Goal: Task Accomplishment & Management: Manage account settings

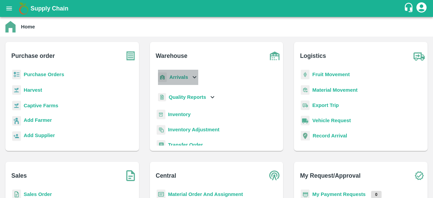
click at [197, 76] on icon at bounding box center [194, 76] width 7 height 7
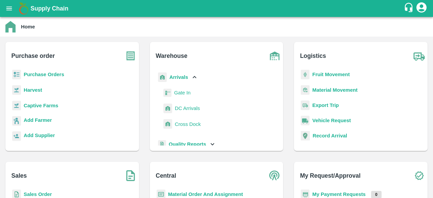
click at [181, 109] on span "DC Arrivals" at bounding box center [187, 108] width 25 height 7
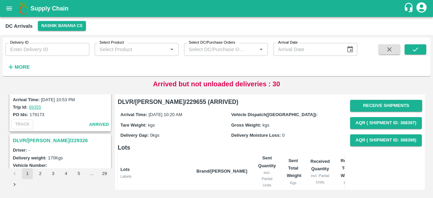
scroll to position [2136, 0]
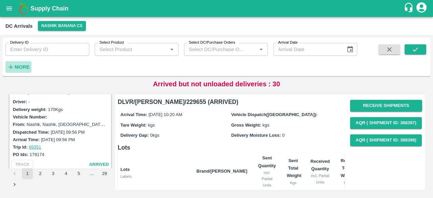
click at [17, 67] on strong "More" at bounding box center [22, 66] width 15 height 5
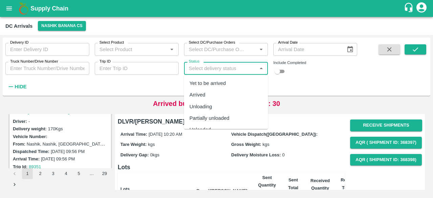
click at [208, 69] on input "Status" at bounding box center [220, 68] width 69 height 9
click at [213, 82] on div "Yet to be arrived" at bounding box center [208, 83] width 37 height 7
type input "Yet to be arrived"
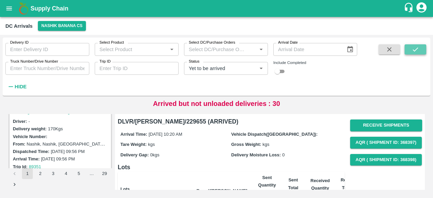
click at [410, 51] on button "submit" at bounding box center [416, 49] width 22 height 10
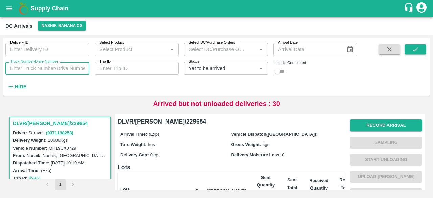
click at [50, 68] on input "Truck Number/Drive Number" at bounding box center [47, 68] width 84 height 13
type input "0729"
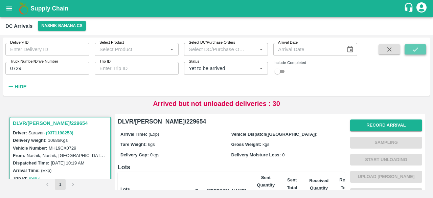
click at [417, 46] on icon "submit" at bounding box center [415, 49] width 7 height 7
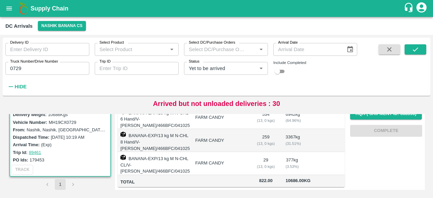
scroll to position [2, 0]
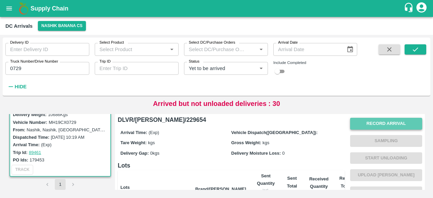
click at [385, 126] on button "Record Arrival" at bounding box center [387, 124] width 72 height 12
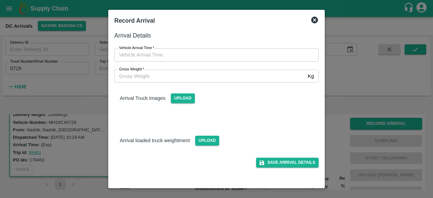
type input "DD/MM/YYYY hh:mm aa"
click at [254, 58] on input "DD/MM/YYYY hh:mm aa" at bounding box center [214, 54] width 200 height 13
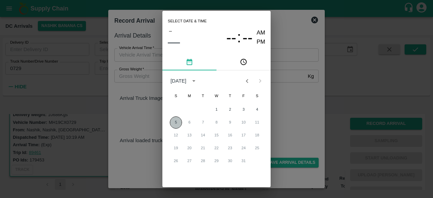
click at [175, 119] on button "5" at bounding box center [176, 122] width 12 height 12
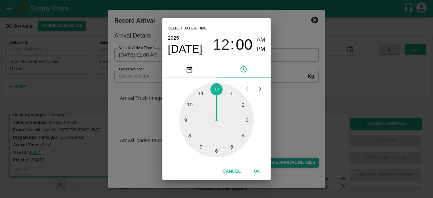
click at [232, 147] on div at bounding box center [216, 120] width 75 height 75
type input "05/10/2025 05:00 AM"
click at [287, 97] on div "Select date & time 2025 Oct 5 05 : 00 AM PM 05 10 15 20 25 30 35 40 45 50 55 00…" at bounding box center [216, 99] width 433 height 198
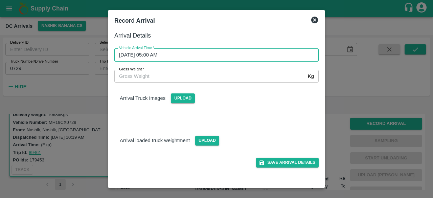
click at [146, 75] on input "Gross Weight   *" at bounding box center [209, 76] width 191 height 13
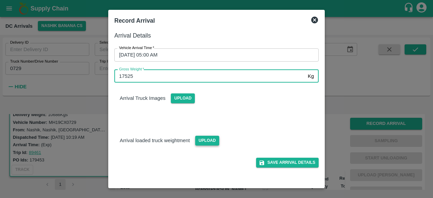
type input "17525"
click at [204, 142] on span "Upload" at bounding box center [207, 141] width 24 height 10
click at [0, 0] on input "Upload" at bounding box center [0, 0] width 0 height 0
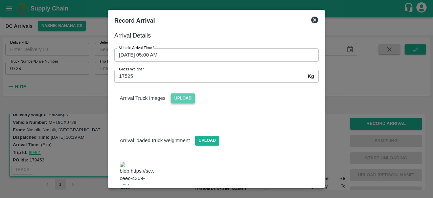
click at [184, 98] on span "Upload" at bounding box center [183, 98] width 24 height 10
click at [0, 0] on input "Upload" at bounding box center [0, 0] width 0 height 0
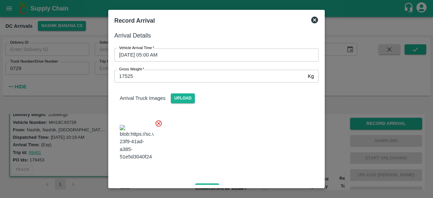
scroll to position [75, 0]
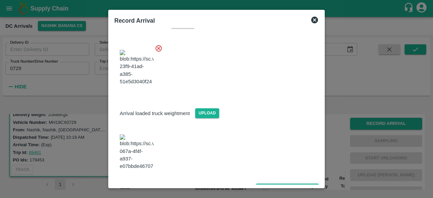
click at [280, 184] on button "Save Arrival Details" at bounding box center [287, 189] width 63 height 10
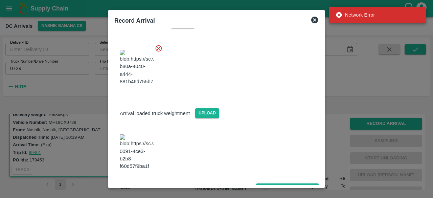
click at [284, 184] on button "Save Arrival Details" at bounding box center [287, 189] width 63 height 10
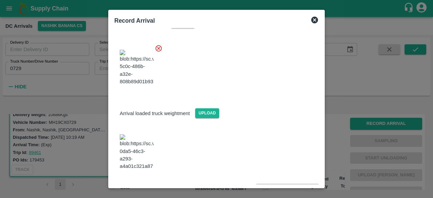
scroll to position [0, 0]
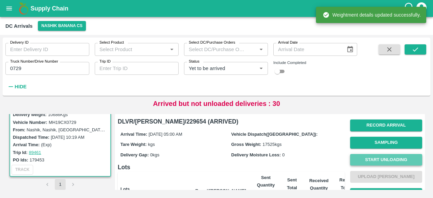
click at [386, 162] on button "Start Unloading" at bounding box center [387, 160] width 72 height 12
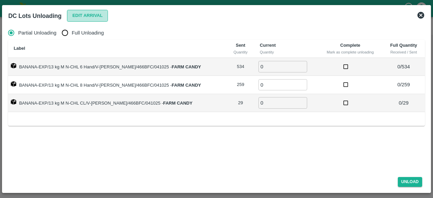
click at [96, 16] on button "Edit Arrival" at bounding box center [87, 16] width 41 height 12
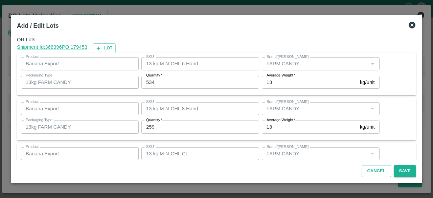
click at [147, 82] on input "534" at bounding box center [201, 82] width 118 height 13
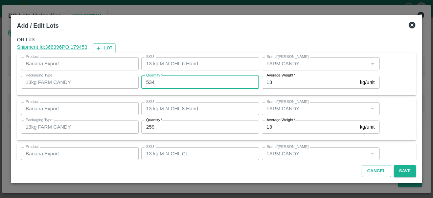
click at [147, 82] on input "534" at bounding box center [201, 82] width 118 height 13
type input "423"
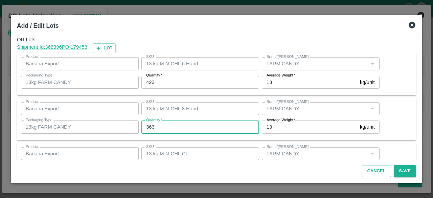
type input "363"
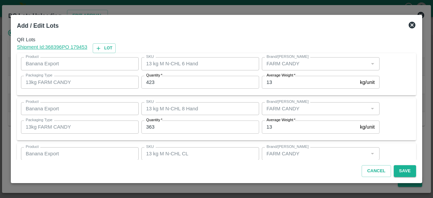
scroll to position [30, 0]
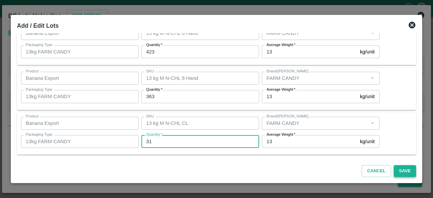
type input "31"
click at [412, 172] on button "Save" at bounding box center [405, 171] width 22 height 12
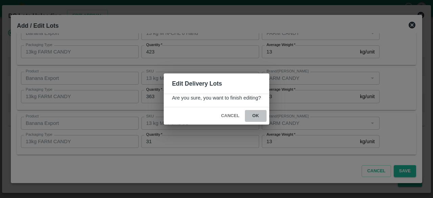
click at [255, 116] on button "ok" at bounding box center [256, 116] width 22 height 12
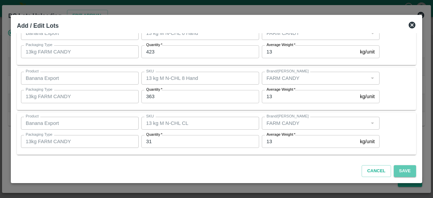
drag, startPoint x: 410, startPoint y: 175, endPoint x: 410, endPoint y: 178, distance: 3.7
click at [410, 178] on div "Cancel Save" at bounding box center [216, 170] width 405 height 20
click at [404, 169] on button "Save" at bounding box center [405, 171] width 22 height 12
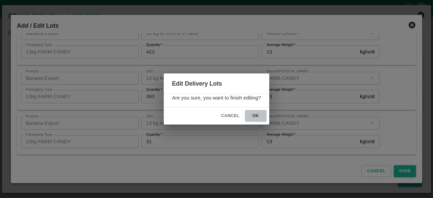
click at [252, 114] on button "ok" at bounding box center [256, 116] width 22 height 12
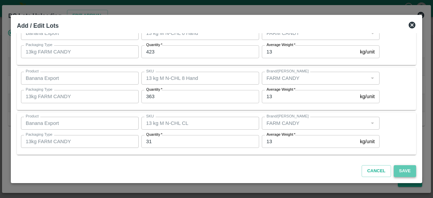
click at [405, 170] on button "Save" at bounding box center [405, 171] width 22 height 12
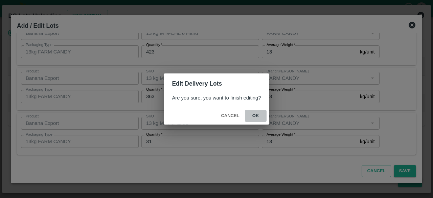
click at [257, 116] on button "ok" at bounding box center [256, 116] width 22 height 12
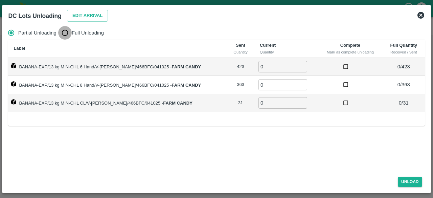
click at [64, 35] on input "Full Unloading" at bounding box center [65, 33] width 14 height 14
radio input "true"
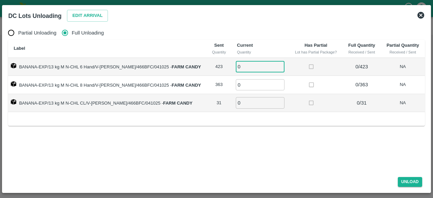
click at [247, 67] on input "0" at bounding box center [260, 66] width 49 height 11
type input "423"
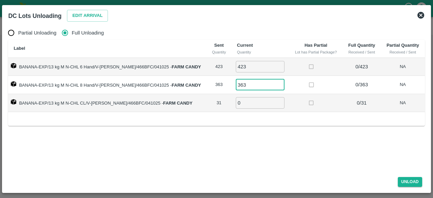
type input "363"
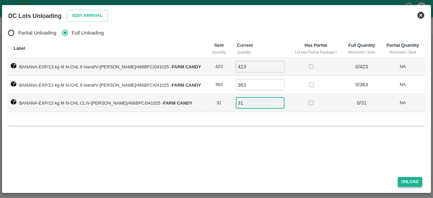
type input "31"
click at [409, 180] on button "Unload" at bounding box center [410, 182] width 24 height 10
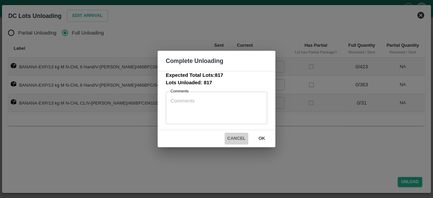
click at [241, 137] on button "Cancel" at bounding box center [237, 139] width 24 height 12
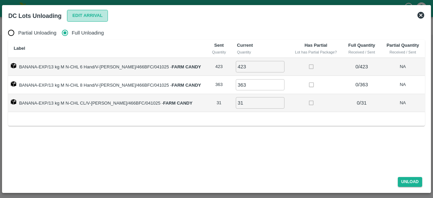
click at [97, 19] on button "Edit Arrival" at bounding box center [87, 16] width 41 height 12
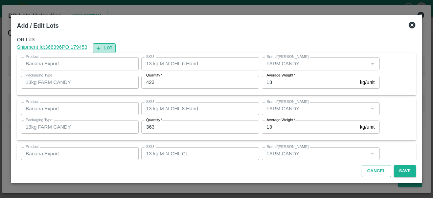
click at [104, 50] on button "Lot" at bounding box center [104, 48] width 23 height 10
type input "13 kg M N-CHL 6 Hand"
type input "423"
type input "13 kg M N-CHL 8 Hand"
type input "363"
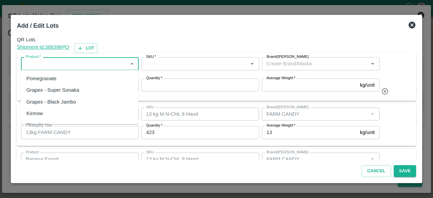
click at [74, 62] on input "Product   *" at bounding box center [74, 63] width 103 height 9
click at [50, 79] on div "Banana Export" at bounding box center [42, 78] width 33 height 7
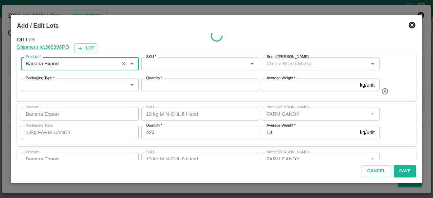
type input "Banana Export"
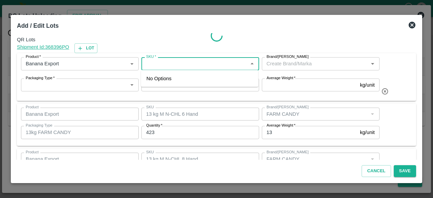
click at [162, 63] on input "SKU   *" at bounding box center [195, 63] width 103 height 9
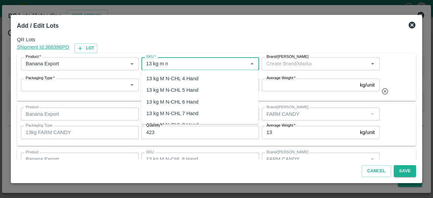
click at [183, 91] on div "13 kg M N-CHL 5 Hand" at bounding box center [173, 89] width 52 height 7
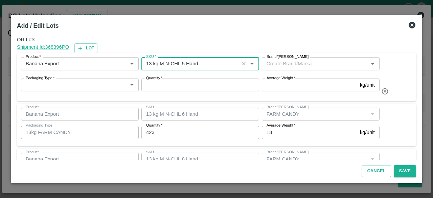
type input "13 kg M N-CHL 5 Hand"
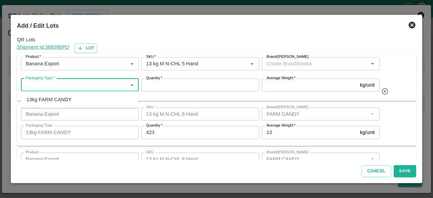
click at [77, 83] on input "Packaging Type   *" at bounding box center [74, 85] width 103 height 9
click at [73, 98] on div "13kg FARM CANDY" at bounding box center [80, 100] width 118 height 12
type input "13kg FARM CANDY"
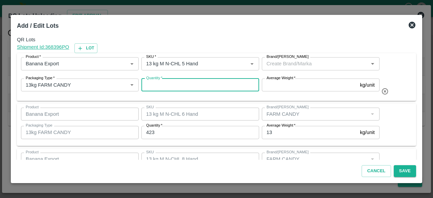
click at [162, 87] on input "Quantity   *" at bounding box center [201, 85] width 118 height 13
type input "2"
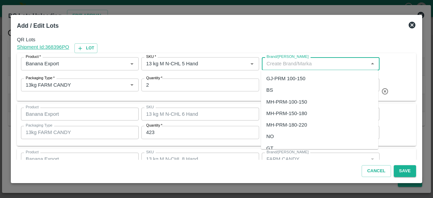
click at [288, 59] on input "Brand/[PERSON_NAME]" at bounding box center [315, 63] width 103 height 9
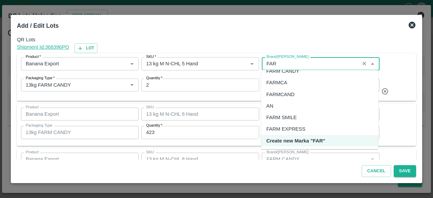
scroll to position [0, 0]
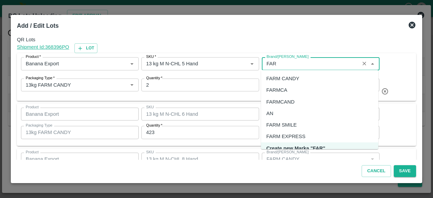
click at [289, 77] on div "FARM CANDY" at bounding box center [283, 78] width 33 height 7
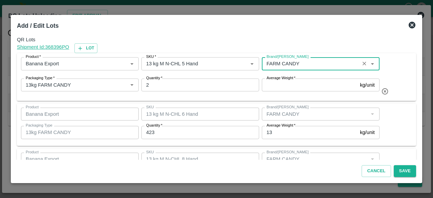
type input "FARM CANDY"
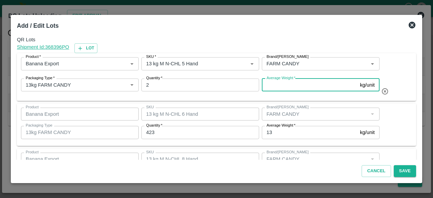
click at [289, 87] on input "Average Weight   *" at bounding box center [309, 85] width 95 height 13
type input "13"
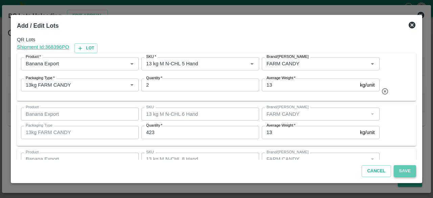
click at [404, 171] on button "Save" at bounding box center [405, 171] width 22 height 12
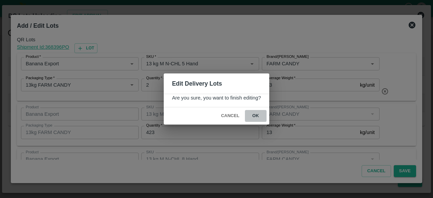
click at [256, 116] on button "ok" at bounding box center [256, 116] width 22 height 12
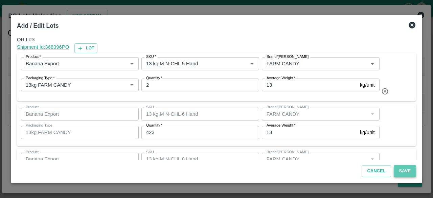
click at [402, 171] on button "Save" at bounding box center [405, 171] width 22 height 12
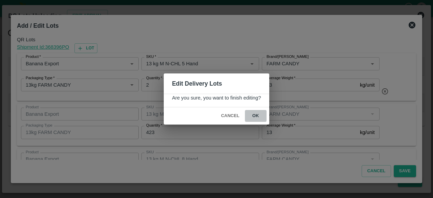
click at [258, 115] on button "ok" at bounding box center [256, 116] width 22 height 12
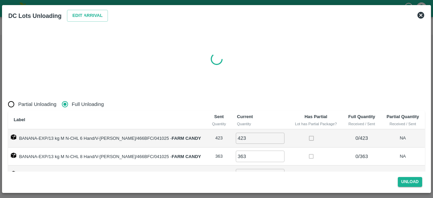
radio input "true"
type input "0"
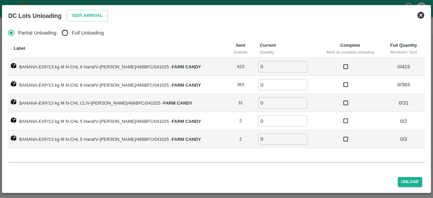
click at [68, 32] on input "Full Unloading" at bounding box center [65, 33] width 14 height 14
radio input "true"
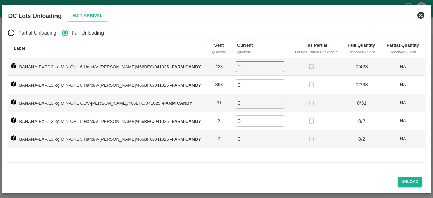
click at [249, 67] on input "0" at bounding box center [260, 66] width 49 height 11
type input "423"
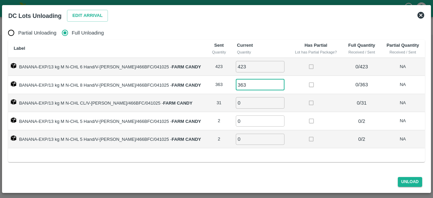
type input "363"
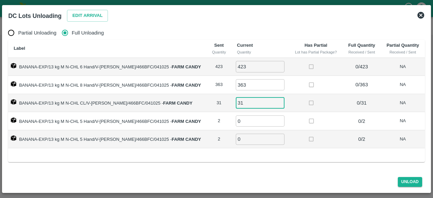
type input "31"
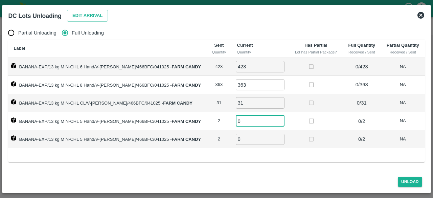
type input "2"
type input "0"
type input "2"
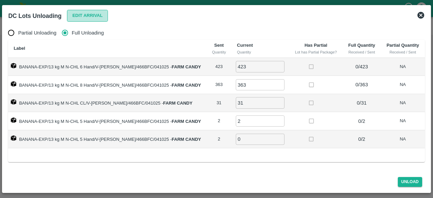
click at [87, 15] on button "Edit Arrival" at bounding box center [87, 16] width 41 height 12
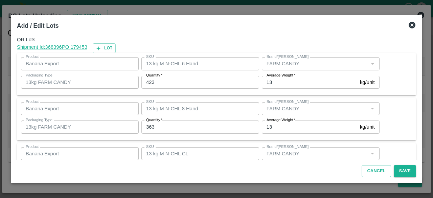
scroll to position [120, 0]
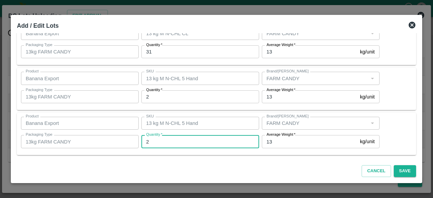
click at [155, 140] on input "2" at bounding box center [201, 141] width 118 height 13
type input "0"
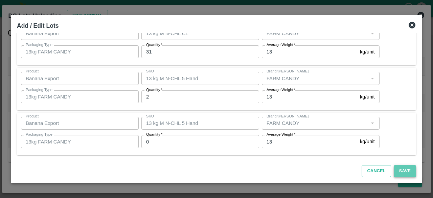
click at [405, 172] on button "Save" at bounding box center [405, 171] width 22 height 12
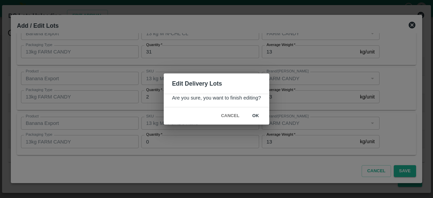
click at [256, 115] on button "ok" at bounding box center [256, 116] width 22 height 12
click at [224, 115] on span "Cancel" at bounding box center [230, 116] width 24 height 12
click at [231, 115] on span "Cancel" at bounding box center [230, 116] width 24 height 12
click at [255, 115] on icon at bounding box center [256, 116] width 10 height 10
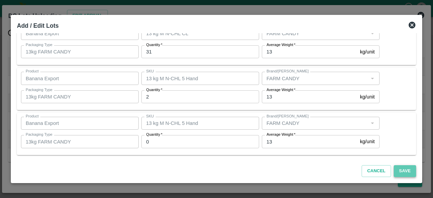
click at [405, 171] on button "Save" at bounding box center [405, 171] width 22 height 12
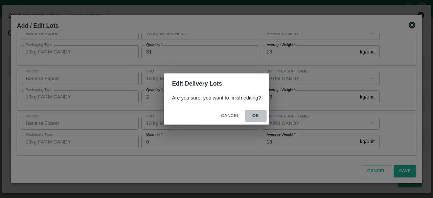
click at [256, 115] on button "ok" at bounding box center [256, 116] width 22 height 12
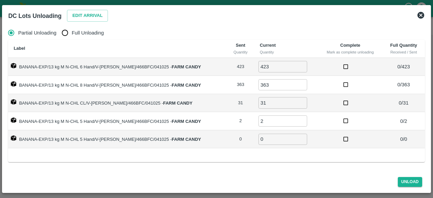
radio input "true"
type input "0"
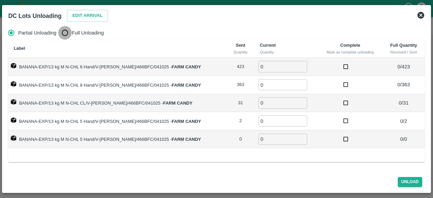
click at [67, 34] on input "Full Unloading" at bounding box center [65, 33] width 14 height 14
radio input "true"
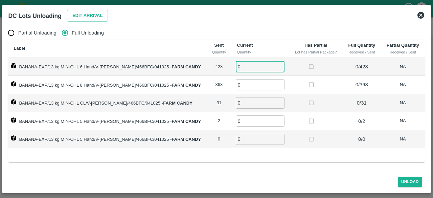
click at [238, 64] on input "0" at bounding box center [260, 66] width 49 height 11
type input "423"
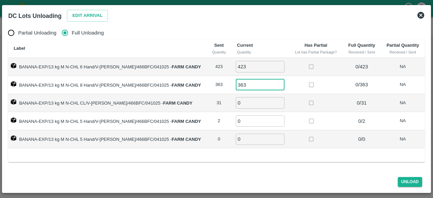
type input "363"
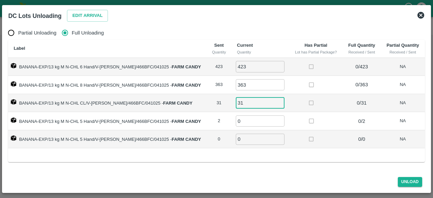
type input "31"
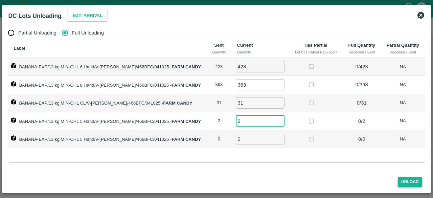
type input "2"
click at [405, 180] on button "Unload" at bounding box center [410, 182] width 24 height 10
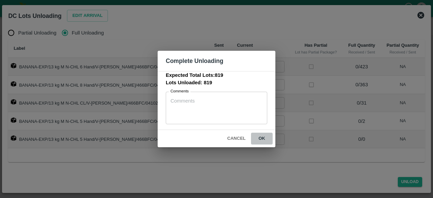
click at [263, 137] on button "ok" at bounding box center [262, 139] width 22 height 12
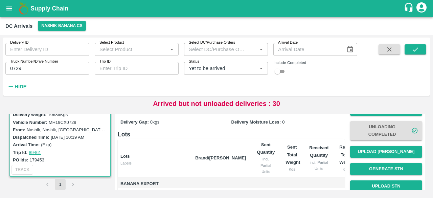
scroll to position [19, 0]
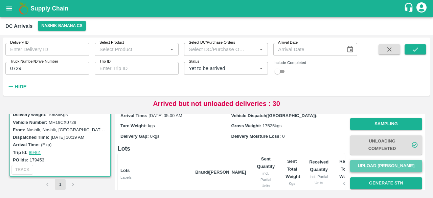
click at [379, 166] on button "Upload [PERSON_NAME]" at bounding box center [387, 166] width 72 height 12
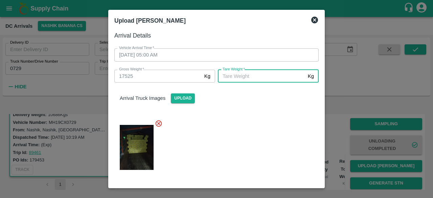
click at [255, 77] on input "[PERSON_NAME]   *" at bounding box center [261, 76] width 87 height 13
type input "6080"
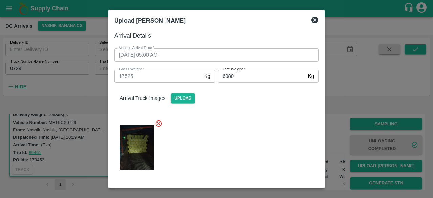
click at [269, 130] on div at bounding box center [214, 145] width 210 height 63
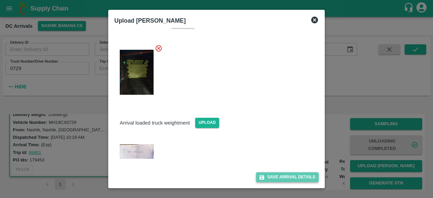
click at [280, 176] on button "Save Arrival Details" at bounding box center [287, 177] width 63 height 10
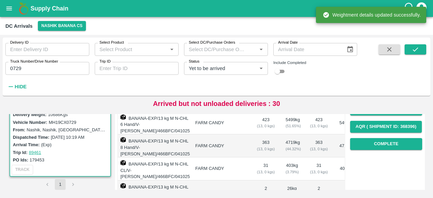
scroll to position [114, 0]
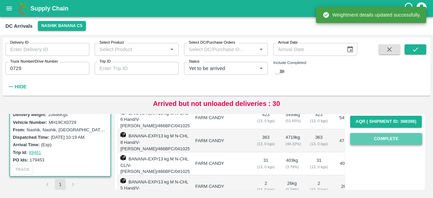
click at [386, 137] on button "Complete" at bounding box center [387, 139] width 72 height 12
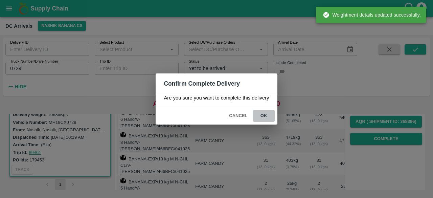
click at [263, 116] on button "ok" at bounding box center [264, 116] width 22 height 12
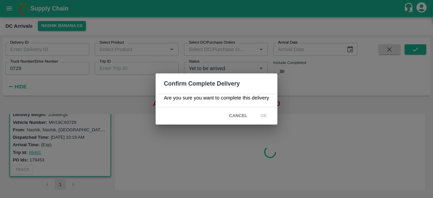
scroll to position [0, 0]
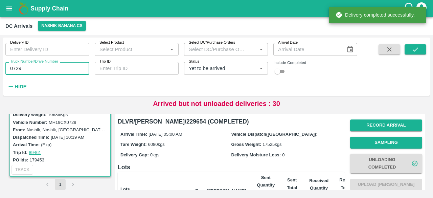
click at [18, 68] on input "0729" at bounding box center [47, 68] width 84 height 13
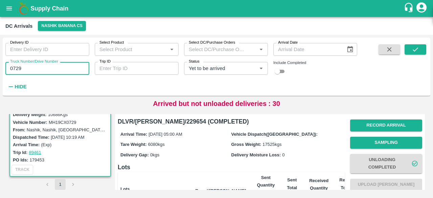
click at [18, 68] on input "0729" at bounding box center [47, 68] width 84 height 13
type input "0046"
click at [418, 48] on icon "submit" at bounding box center [415, 49] width 5 height 4
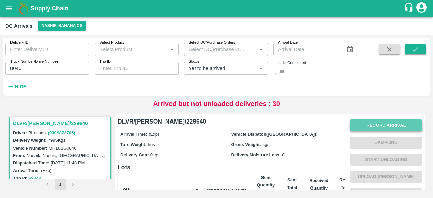
click at [369, 124] on button "Record Arrival" at bounding box center [387, 126] width 72 height 12
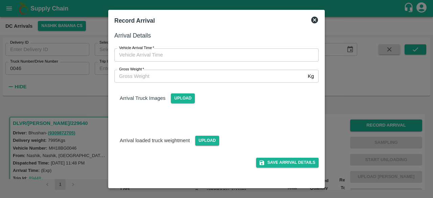
type input "DD/MM/YYYY hh:mm aa"
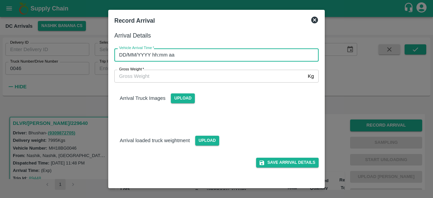
click at [235, 54] on input "DD/MM/YYYY hh:mm aa" at bounding box center [214, 54] width 200 height 13
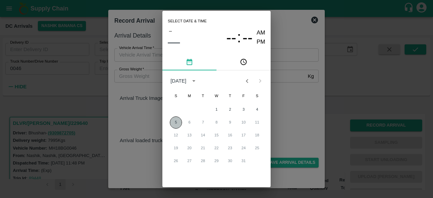
click at [173, 121] on button "5" at bounding box center [176, 122] width 12 height 12
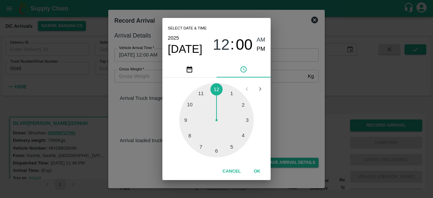
click at [217, 153] on div at bounding box center [216, 120] width 75 height 75
click at [244, 104] on div at bounding box center [216, 120] width 75 height 75
type input "05/10/2025 06:10 AM"
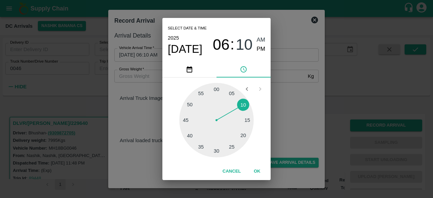
click at [291, 117] on div "Select date & time 2025 Oct 5 06 : 10 AM PM 05 10 15 20 25 30 35 40 45 50 55 00…" at bounding box center [216, 99] width 433 height 198
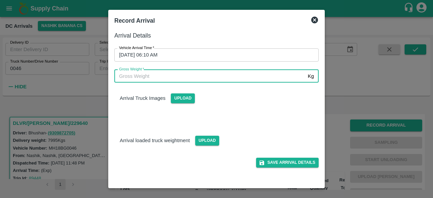
click at [132, 73] on input "Gross Weight   *" at bounding box center [209, 76] width 191 height 13
type input "14200"
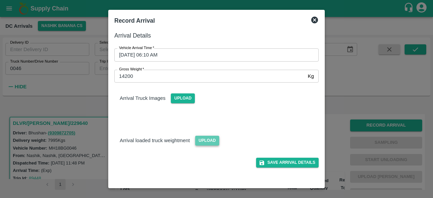
click at [205, 144] on span "Upload" at bounding box center [207, 141] width 24 height 10
click at [0, 0] on input "Upload" at bounding box center [0, 0] width 0 height 0
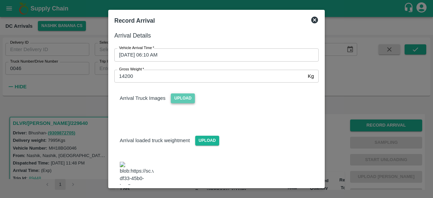
click at [178, 96] on span "Upload" at bounding box center [183, 98] width 24 height 10
click at [0, 0] on input "Upload" at bounding box center [0, 0] width 0 height 0
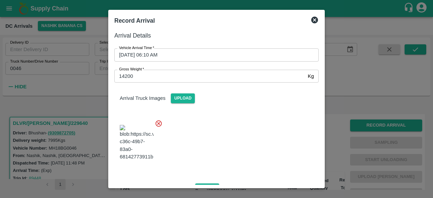
scroll to position [121, 0]
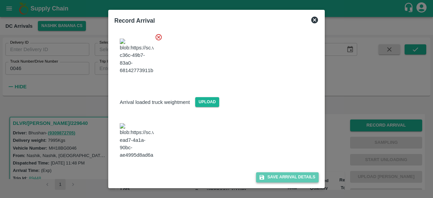
click at [288, 177] on button "Save Arrival Details" at bounding box center [287, 177] width 63 height 10
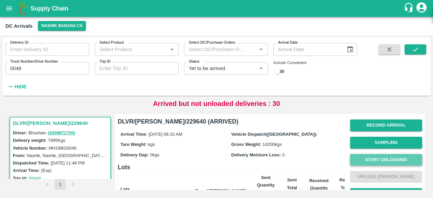
click at [384, 160] on button "Start Unloading" at bounding box center [387, 160] width 72 height 12
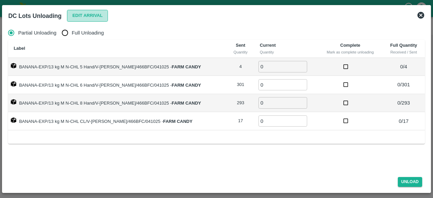
click at [89, 13] on button "Edit Arrival" at bounding box center [87, 16] width 41 height 12
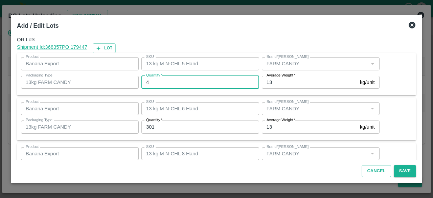
click at [154, 82] on input "4" at bounding box center [201, 82] width 118 height 13
type input "3"
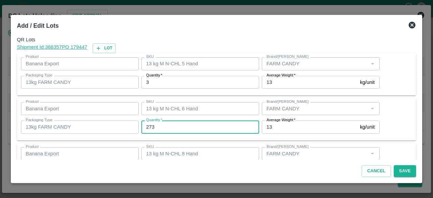
type input "273"
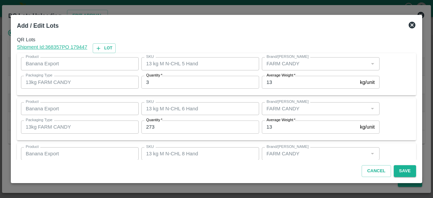
scroll to position [75, 0]
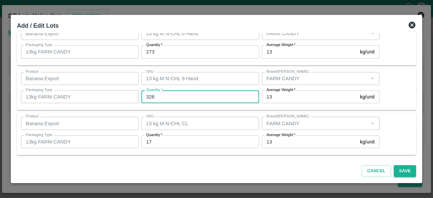
type input "326"
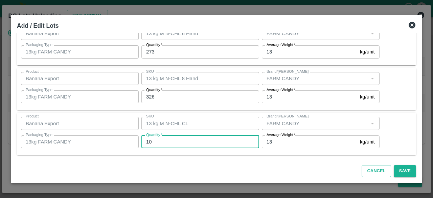
type input "10"
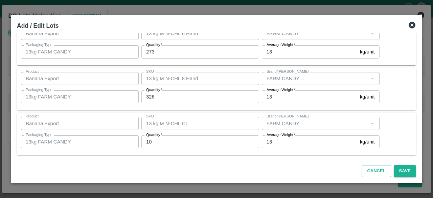
click at [393, 131] on div "Product Banana Export Product SKU 13 kg M N-CHL CL SKU Brand/Marka Brand/Marka …" at bounding box center [216, 134] width 391 height 34
click at [404, 169] on button "Save" at bounding box center [405, 171] width 22 height 12
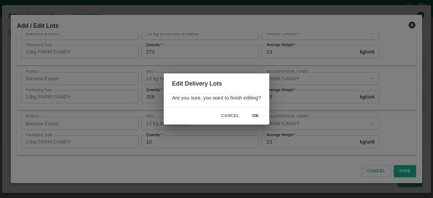
click at [254, 116] on button "ok" at bounding box center [256, 116] width 22 height 12
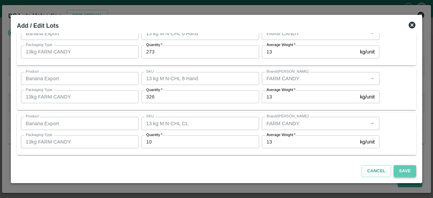
click at [405, 171] on button "Save" at bounding box center [405, 171] width 22 height 12
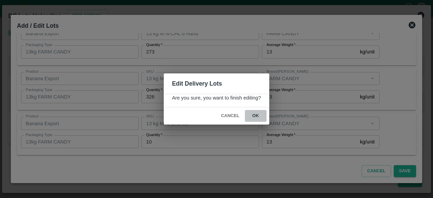
click at [253, 116] on button "ok" at bounding box center [256, 116] width 22 height 12
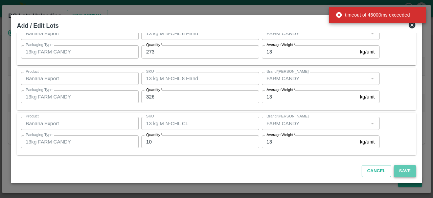
click at [405, 170] on button "Save" at bounding box center [405, 171] width 22 height 12
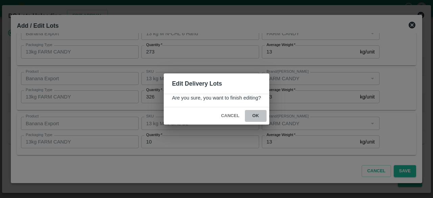
click at [257, 115] on button "ok" at bounding box center [256, 116] width 22 height 12
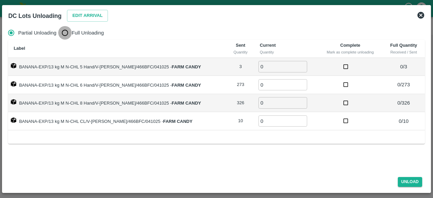
click at [67, 36] on input "Full Unloading" at bounding box center [65, 33] width 14 height 14
radio input "true"
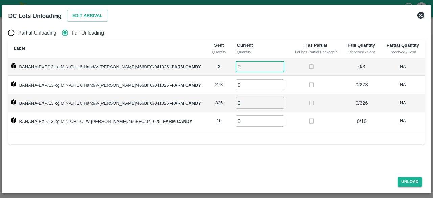
click at [252, 67] on input "0" at bounding box center [260, 66] width 49 height 11
type input "3"
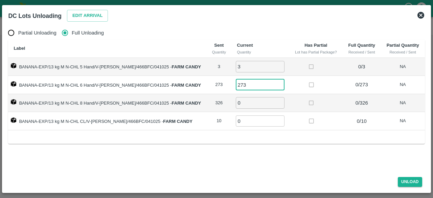
type input "273"
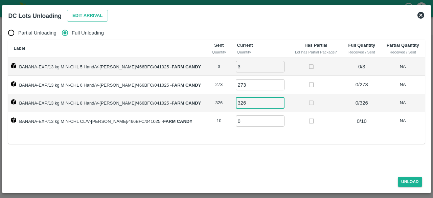
type input "326"
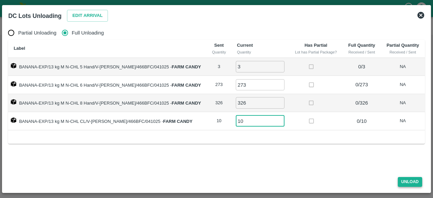
type input "10"
click at [410, 182] on button "Unload" at bounding box center [410, 182] width 24 height 10
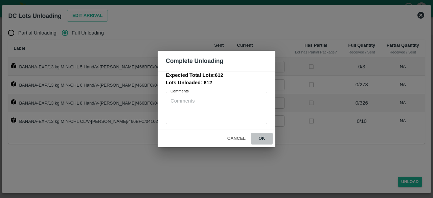
click at [260, 138] on button "ok" at bounding box center [262, 139] width 22 height 12
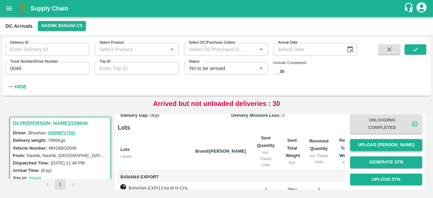
scroll to position [31, 0]
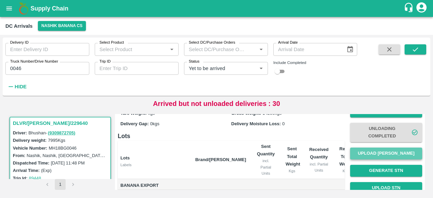
click at [383, 154] on button "Upload [PERSON_NAME]" at bounding box center [387, 154] width 72 height 12
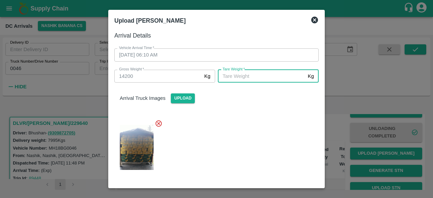
click at [240, 72] on input "[PERSON_NAME]   *" at bounding box center [261, 76] width 87 height 13
type input "5625"
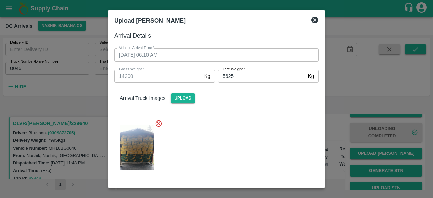
click at [246, 130] on div at bounding box center [214, 145] width 210 height 63
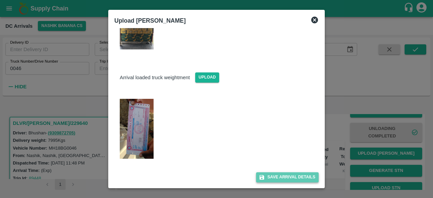
click at [289, 178] on button "Save Arrival Details" at bounding box center [287, 177] width 63 height 10
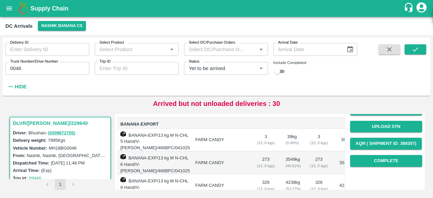
scroll to position [97, 0]
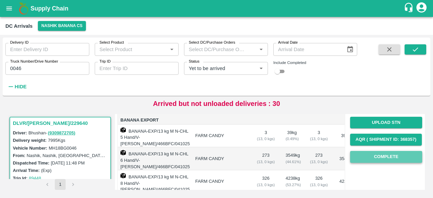
click at [377, 156] on button "Complete" at bounding box center [387, 157] width 72 height 12
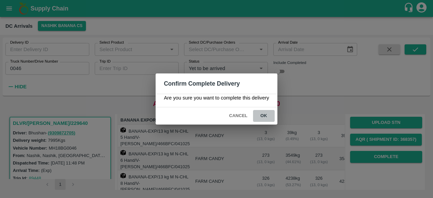
click at [261, 113] on button "ok" at bounding box center [264, 116] width 22 height 12
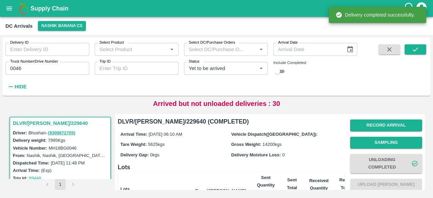
scroll to position [142, 0]
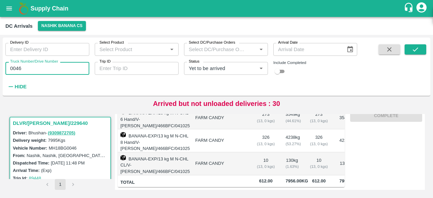
click at [13, 69] on input "0046" at bounding box center [47, 68] width 84 height 13
type input "9921"
click at [413, 50] on icon "submit" at bounding box center [415, 49] width 5 height 4
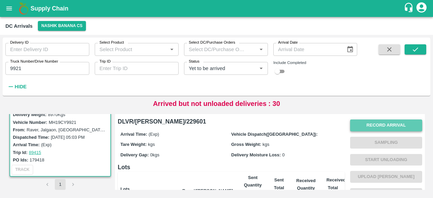
click at [382, 126] on button "Record Arrival" at bounding box center [387, 126] width 72 height 12
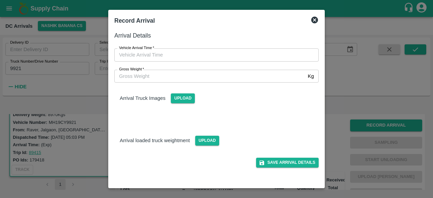
type input "DD/MM/YYYY hh:mm aa"
click at [233, 55] on input "DD/MM/YYYY hh:mm aa" at bounding box center [214, 54] width 200 height 13
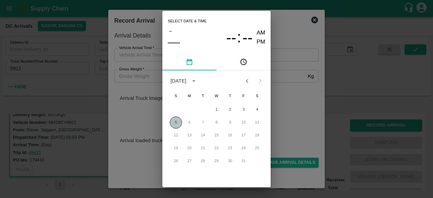
click at [173, 121] on button "5" at bounding box center [176, 122] width 12 height 12
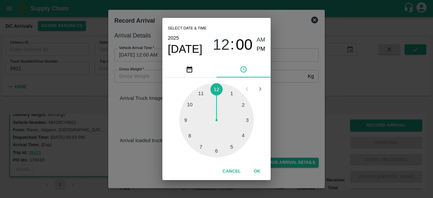
click at [215, 151] on div at bounding box center [216, 120] width 75 height 75
type input "05/10/2025 06:00 AM"
click at [278, 124] on div "Select date & time 2025 Oct 5 06 : 00 AM PM 05 10 15 20 25 30 35 40 45 50 55 00…" at bounding box center [216, 99] width 433 height 198
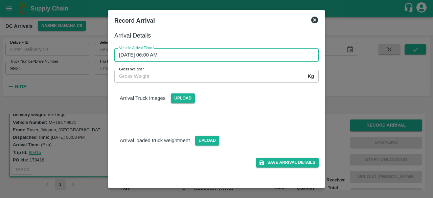
click at [133, 76] on input "Gross Weight   *" at bounding box center [209, 76] width 191 height 13
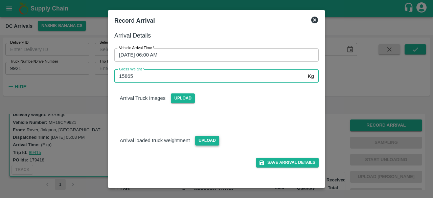
type input "15865"
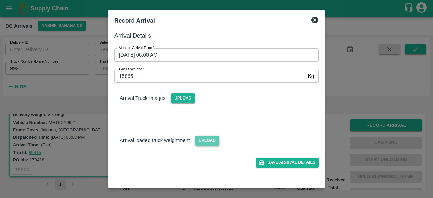
click at [207, 145] on span "Upload" at bounding box center [207, 141] width 24 height 10
click at [0, 0] on input "Upload" at bounding box center [0, 0] width 0 height 0
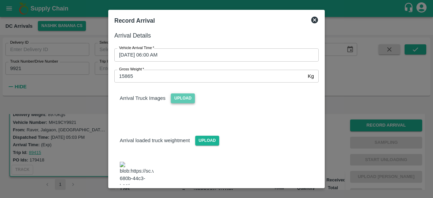
click at [184, 99] on span "Upload" at bounding box center [183, 98] width 24 height 10
click at [0, 0] on input "Upload" at bounding box center [0, 0] width 0 height 0
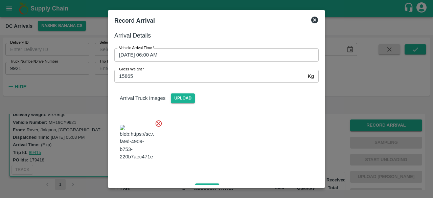
scroll to position [80, 0]
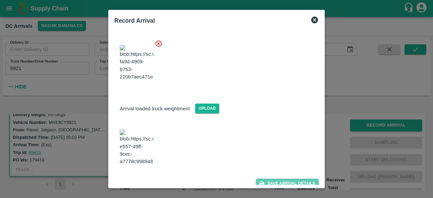
click at [278, 179] on button "Save Arrival Details" at bounding box center [287, 184] width 63 height 10
click at [281, 179] on button "Save Arrival Details" at bounding box center [287, 184] width 63 height 10
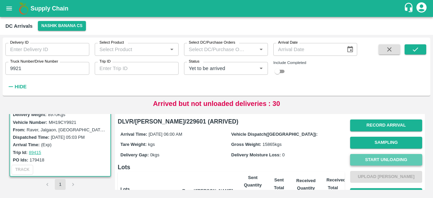
click at [383, 156] on button "Start Unloading" at bounding box center [387, 160] width 72 height 12
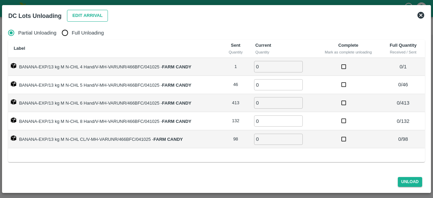
click at [87, 17] on button "Edit Arrival" at bounding box center [87, 16] width 41 height 12
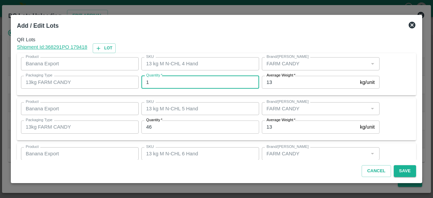
click at [157, 80] on input "1" at bounding box center [201, 82] width 118 height 13
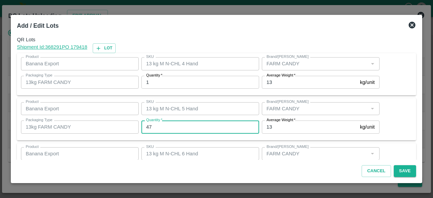
type input "47"
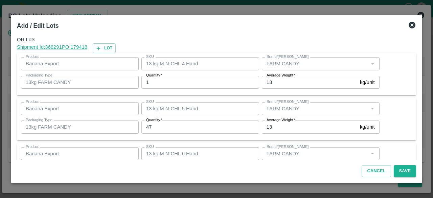
scroll to position [75, 0]
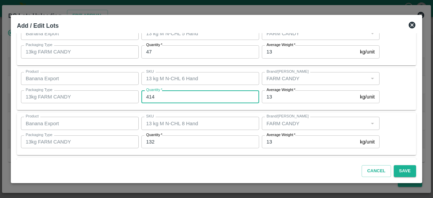
type input "414"
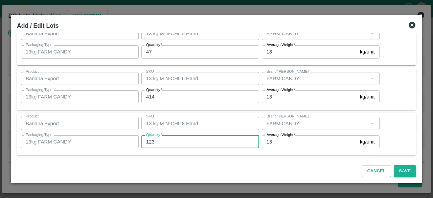
type input "123"
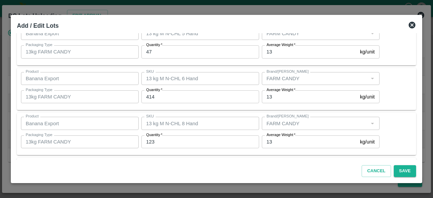
scroll to position [120, 0]
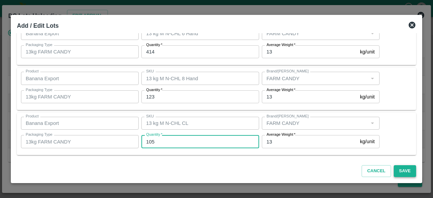
type input "105"
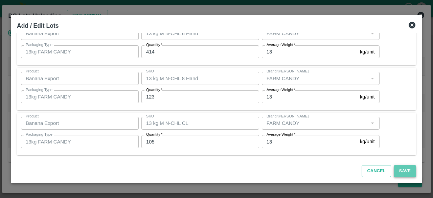
click at [403, 171] on button "Save" at bounding box center [405, 171] width 22 height 12
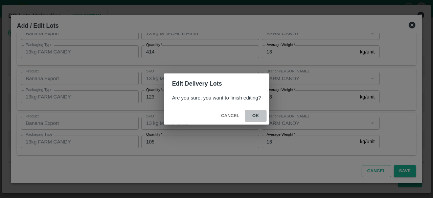
click at [253, 115] on button "ok" at bounding box center [256, 116] width 22 height 12
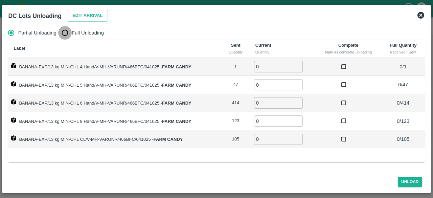
click at [62, 29] on input "Full Unloading" at bounding box center [65, 33] width 14 height 14
radio input "true"
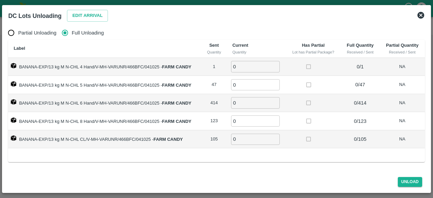
click at [244, 65] on input "0" at bounding box center [255, 66] width 49 height 11
type input "1"
type input "47"
type input "414"
type input "123"
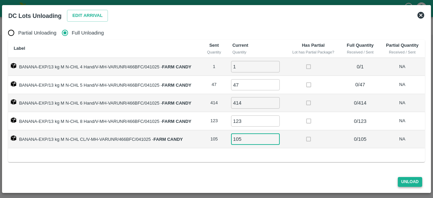
type input "105"
click at [406, 180] on button "Unload" at bounding box center [410, 182] width 24 height 10
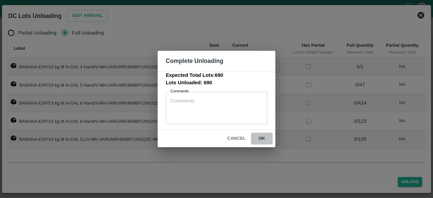
click at [261, 139] on button "ok" at bounding box center [262, 139] width 22 height 12
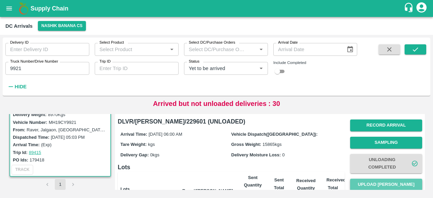
click at [384, 185] on button "Upload [PERSON_NAME]" at bounding box center [387, 185] width 72 height 12
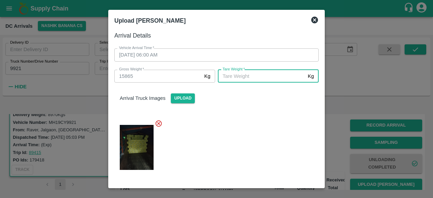
click at [279, 76] on input "[PERSON_NAME]   *" at bounding box center [261, 76] width 87 height 13
type input "6850"
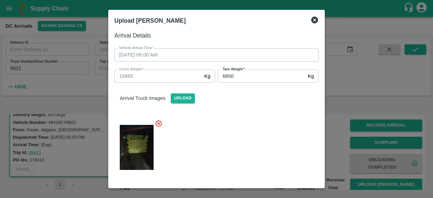
click at [272, 136] on div at bounding box center [214, 145] width 210 height 63
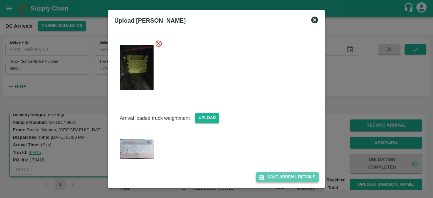
click at [278, 177] on button "Save Arrival Details" at bounding box center [287, 177] width 63 height 10
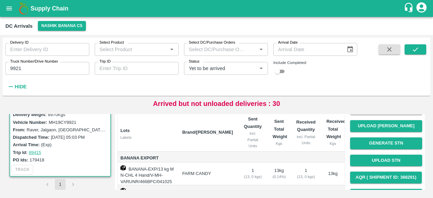
scroll to position [28, 0]
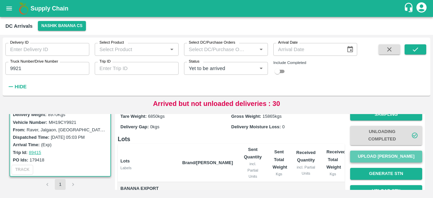
click at [384, 157] on button "Upload [PERSON_NAME]" at bounding box center [387, 157] width 72 height 12
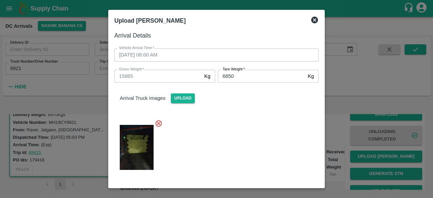
click at [314, 20] on icon at bounding box center [315, 20] width 7 height 7
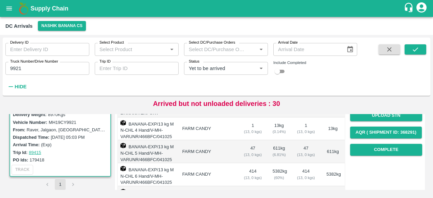
scroll to position [103, 0]
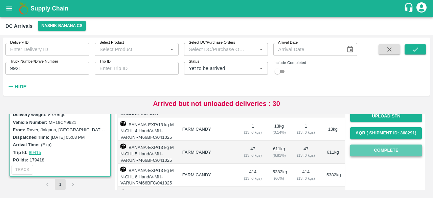
click at [384, 152] on button "Complete" at bounding box center [387, 151] width 72 height 12
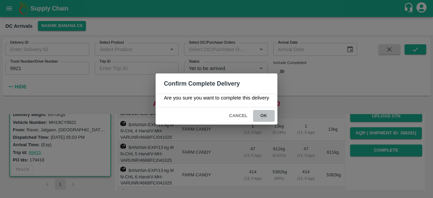
click at [262, 113] on button "ok" at bounding box center [264, 116] width 22 height 12
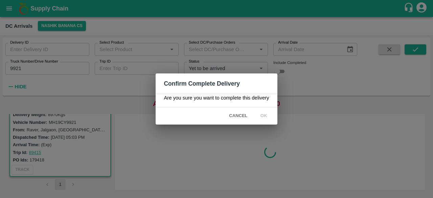
click at [238, 115] on span "Cancel" at bounding box center [239, 116] width 24 height 12
click at [266, 116] on icon at bounding box center [264, 116] width 9 height 9
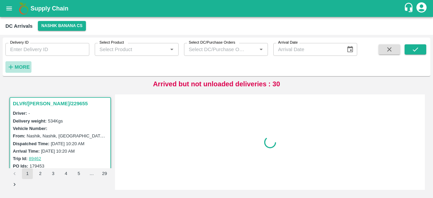
click at [16, 64] on strong "More" at bounding box center [22, 66] width 15 height 5
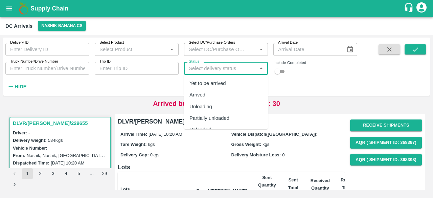
click at [215, 66] on input "Status" at bounding box center [220, 68] width 69 height 9
click at [215, 83] on div "Yet to be arrived" at bounding box center [208, 83] width 37 height 7
type input "Yet to be arrived"
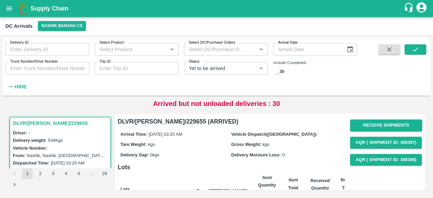
click at [215, 83] on div "Delivery ID Delivery ID Select Product Select Product   * Select DC/Purchase Or…" at bounding box center [179, 65] width 358 height 55
click at [410, 50] on button "submit" at bounding box center [416, 49] width 22 height 10
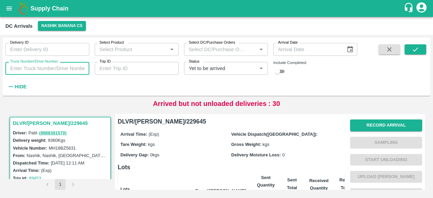
click at [52, 67] on input "Truck Number/Drive Number" at bounding box center [47, 68] width 84 height 13
type input "7757"
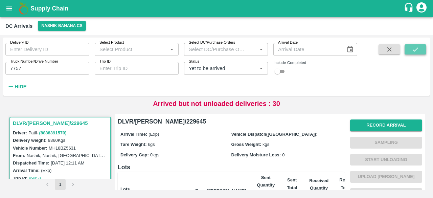
click at [415, 49] on icon "submit" at bounding box center [415, 49] width 7 height 7
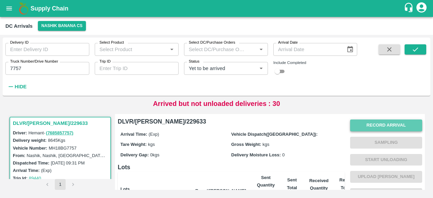
click at [379, 126] on button "Record Arrival" at bounding box center [387, 126] width 72 height 12
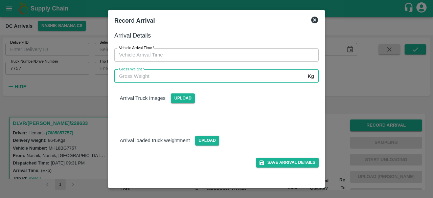
click at [201, 74] on input "Gross Weight   *" at bounding box center [209, 76] width 191 height 13
type input "15595"
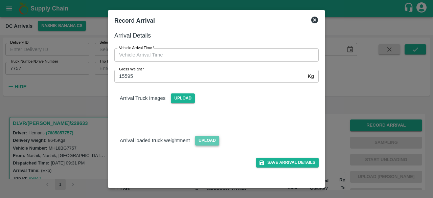
click at [205, 140] on span "Upload" at bounding box center [207, 141] width 24 height 10
click at [0, 0] on input "Upload" at bounding box center [0, 0] width 0 height 0
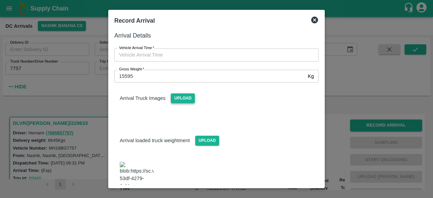
click at [178, 99] on span "Upload" at bounding box center [183, 98] width 24 height 10
click at [0, 0] on input "Upload" at bounding box center [0, 0] width 0 height 0
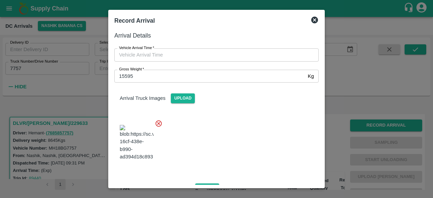
type input "DD/MM/YYYY hh:mm aa"
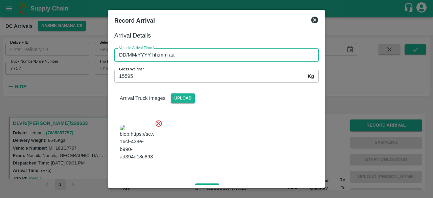
click at [207, 50] on input "DD/MM/YYYY hh:mm aa" at bounding box center [214, 54] width 200 height 13
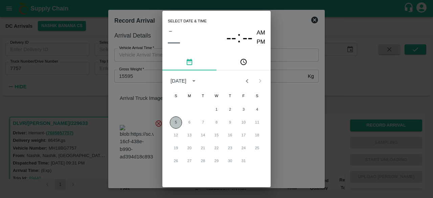
click at [175, 124] on button "5" at bounding box center [176, 122] width 12 height 12
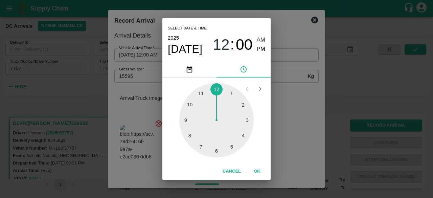
click at [201, 148] on div at bounding box center [216, 120] width 75 height 75
click at [230, 92] on div at bounding box center [216, 120] width 75 height 75
type input "[DATE] 07:04 AM"
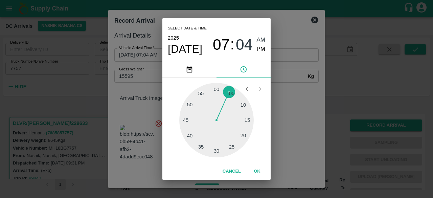
click at [288, 99] on div "Select date & time [DATE] 07 : 04 AM PM 05 10 15 20 25 30 35 40 45 50 55 00 Can…" at bounding box center [216, 99] width 433 height 198
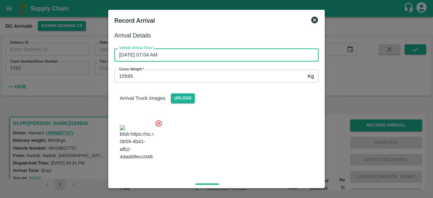
scroll to position [78, 0]
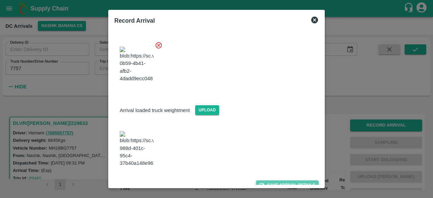
click at [282, 181] on button "Save Arrival Details" at bounding box center [287, 186] width 63 height 10
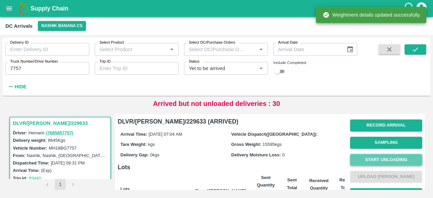
click at [389, 162] on button "Start Unloading" at bounding box center [387, 160] width 72 height 12
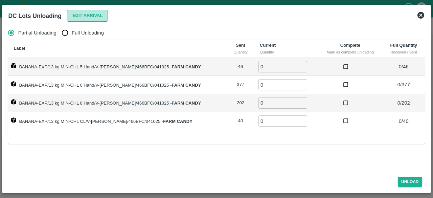
click at [84, 18] on button "Edit Arrival" at bounding box center [87, 16] width 41 height 12
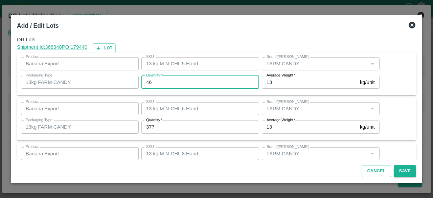
click at [147, 80] on input "46" at bounding box center [201, 82] width 118 height 13
type input "33"
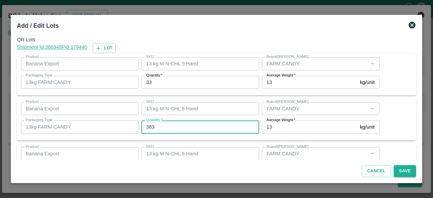
type input "383"
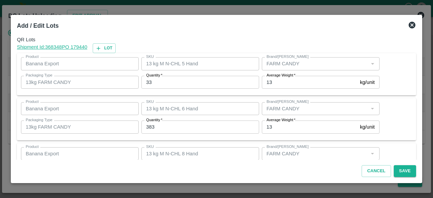
scroll to position [75, 0]
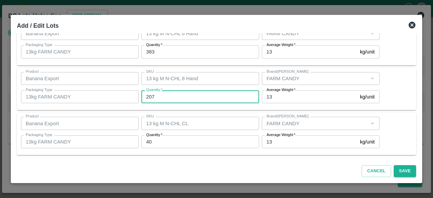
type input "207"
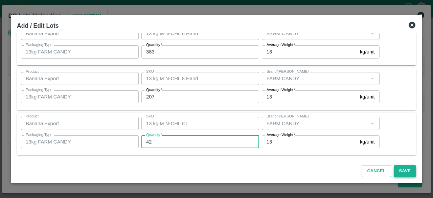
type input "42"
click at [403, 171] on button "Save" at bounding box center [405, 171] width 22 height 12
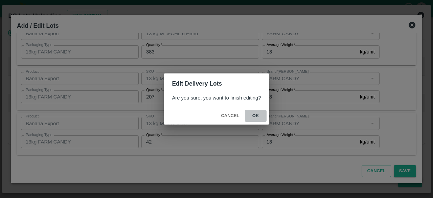
click at [256, 115] on button "ok" at bounding box center [256, 116] width 22 height 12
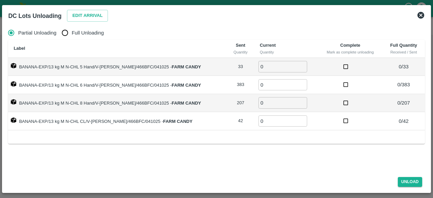
click at [66, 34] on input "Full Unloading" at bounding box center [65, 33] width 14 height 14
radio input "true"
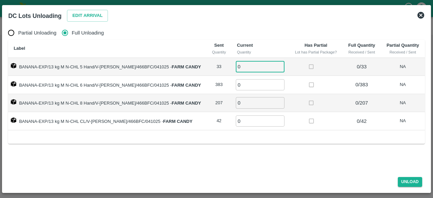
click at [239, 64] on input "0" at bounding box center [260, 66] width 49 height 11
type input "33"
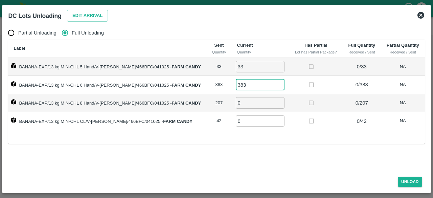
type input "383"
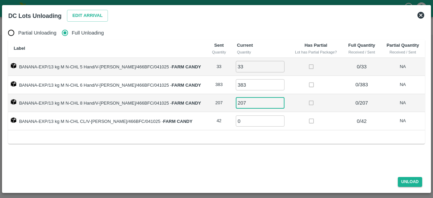
type input "207"
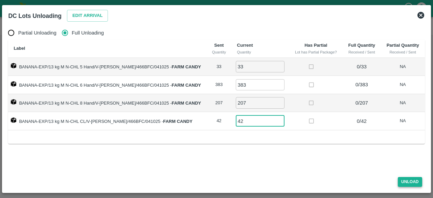
type input "42"
click at [409, 182] on button "Unload" at bounding box center [410, 182] width 24 height 10
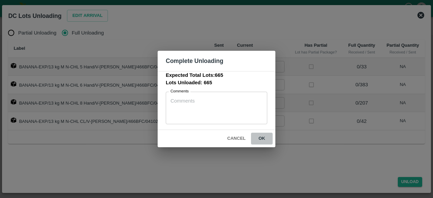
click at [263, 137] on button "ok" at bounding box center [262, 139] width 22 height 12
click at [237, 139] on button "Cancel" at bounding box center [237, 139] width 24 height 12
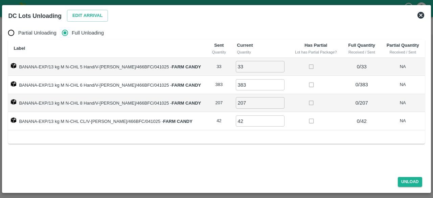
click at [419, 14] on icon at bounding box center [421, 15] width 7 height 7
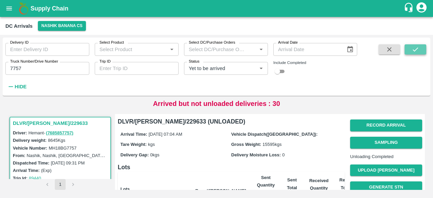
click at [410, 47] on button "submit" at bounding box center [416, 49] width 22 height 10
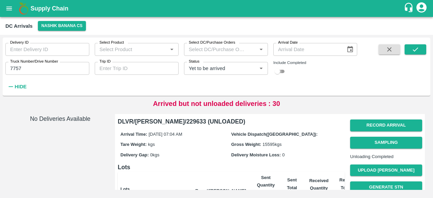
click at [279, 72] on input "checkbox" at bounding box center [278, 71] width 24 height 8
checkbox input "true"
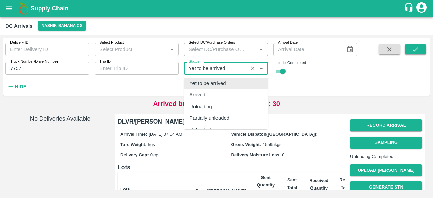
click at [208, 68] on input "Status" at bounding box center [216, 68] width 60 height 9
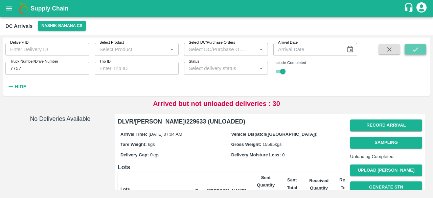
click at [416, 50] on icon "submit" at bounding box center [415, 49] width 5 height 4
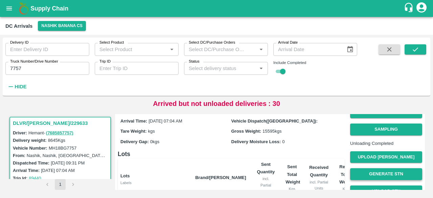
scroll to position [13, 0]
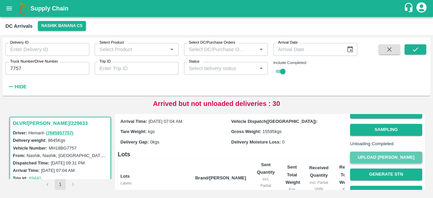
click at [381, 164] on button "Upload [PERSON_NAME]" at bounding box center [387, 158] width 72 height 12
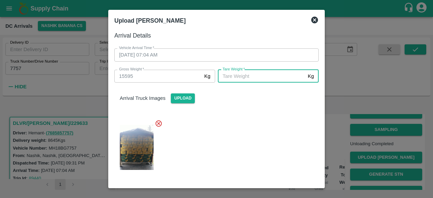
click at [238, 82] on input "[PERSON_NAME]   *" at bounding box center [261, 76] width 87 height 13
type input "5980"
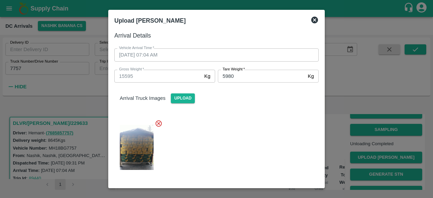
click at [276, 149] on div at bounding box center [214, 145] width 210 height 63
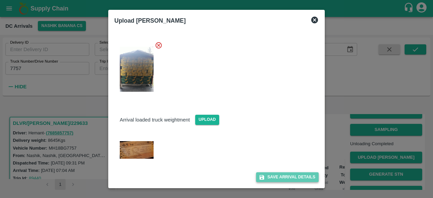
click at [285, 179] on button "Save Arrival Details" at bounding box center [287, 177] width 63 height 10
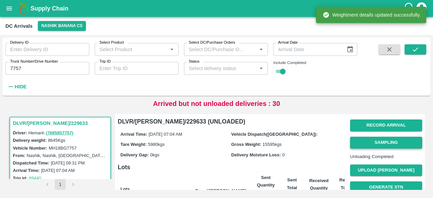
scroll to position [75, 0]
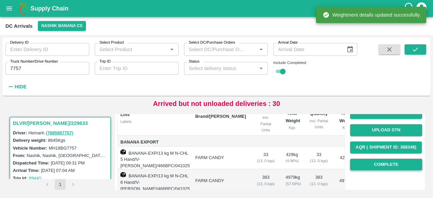
click at [381, 171] on button "Complete" at bounding box center [387, 165] width 72 height 12
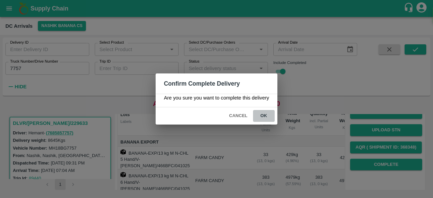
click at [263, 116] on button "ok" at bounding box center [264, 116] width 22 height 12
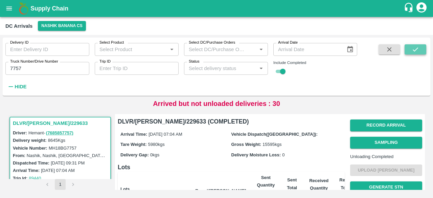
click at [418, 51] on icon "submit" at bounding box center [415, 49] width 7 height 7
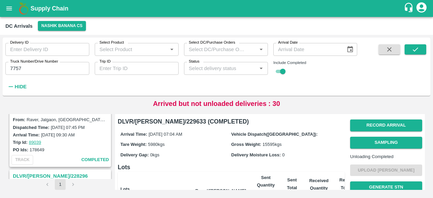
scroll to position [125, 0]
click at [14, 68] on input "7757" at bounding box center [47, 68] width 84 height 13
type input "7313"
click at [418, 50] on icon "submit" at bounding box center [415, 49] width 7 height 7
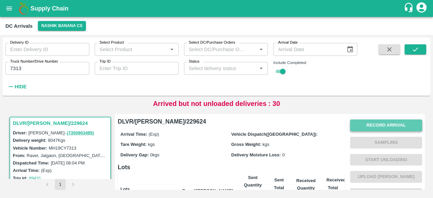
click at [387, 120] on button "Record Arrival" at bounding box center [387, 126] width 72 height 12
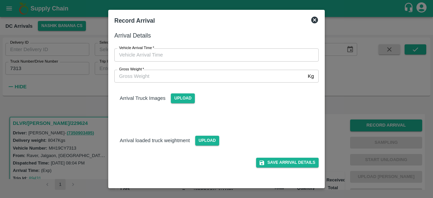
type input "DD/MM/YYYY hh:mm aa"
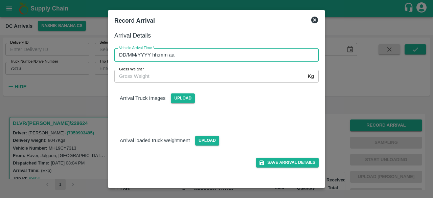
click at [246, 52] on input "DD/MM/YYYY hh:mm aa" at bounding box center [214, 54] width 200 height 13
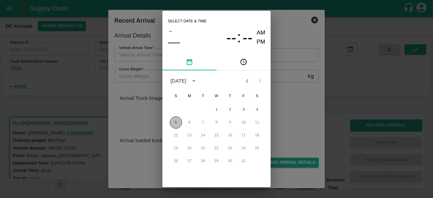
click at [171, 120] on button "5" at bounding box center [176, 122] width 12 height 12
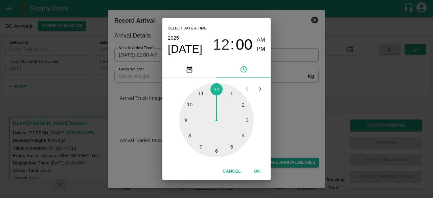
click at [201, 148] on div at bounding box center [216, 120] width 75 height 75
click at [250, 118] on div at bounding box center [216, 120] width 75 height 75
type input "[DATE] 07:14 AM"
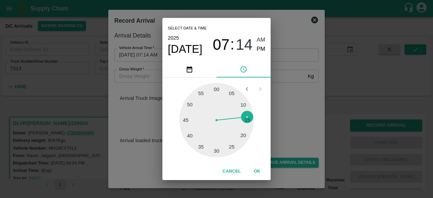
click at [280, 118] on div "Select date & time [DATE] 07 : 14 AM PM 05 10 15 20 25 30 35 40 45 50 55 00 Can…" at bounding box center [216, 99] width 433 height 198
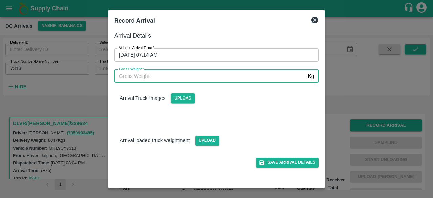
click at [144, 79] on input "Gross Weight   *" at bounding box center [209, 76] width 191 height 13
type input "14760"
click at [184, 100] on span "Upload" at bounding box center [183, 98] width 24 height 10
click at [0, 0] on input "Upload" at bounding box center [0, 0] width 0 height 0
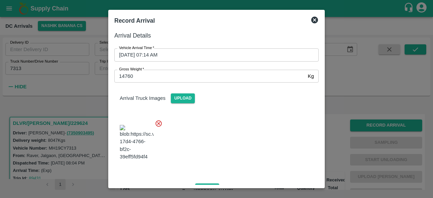
scroll to position [43, 0]
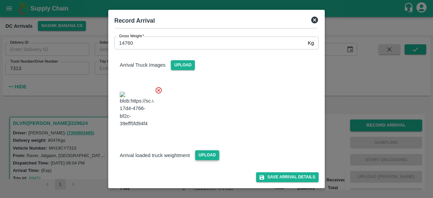
drag, startPoint x: 203, startPoint y: 162, endPoint x: 205, endPoint y: 152, distance: 10.6
click at [205, 152] on div "Arrival Details Vehicle Arrival Time   * [DATE] 07:14 AM Vehicle Arrival Time G…" at bounding box center [217, 106] width 210 height 157
click at [205, 152] on span "Upload" at bounding box center [207, 155] width 24 height 10
click at [0, 0] on input "Upload" at bounding box center [0, 0] width 0 height 0
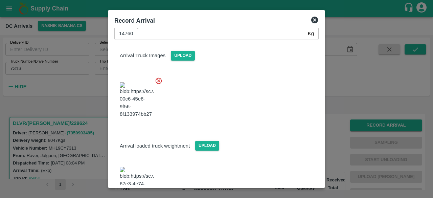
scroll to position [76, 0]
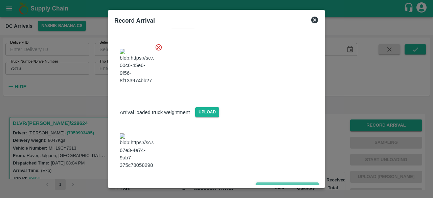
click at [279, 183] on button "Save Arrival Details" at bounding box center [287, 188] width 63 height 10
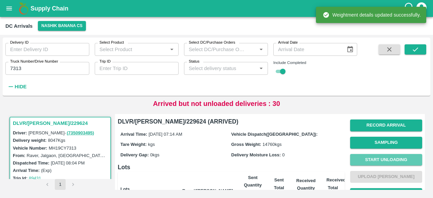
click at [384, 159] on button "Start Unloading" at bounding box center [387, 160] width 72 height 12
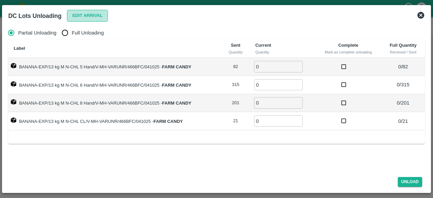
click at [83, 18] on button "Edit Arrival" at bounding box center [87, 16] width 41 height 12
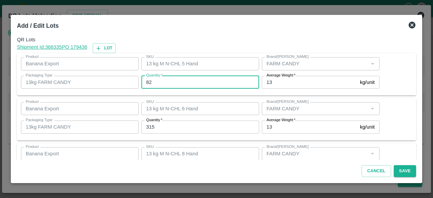
click at [149, 82] on input "82" at bounding box center [201, 82] width 118 height 13
type input "117"
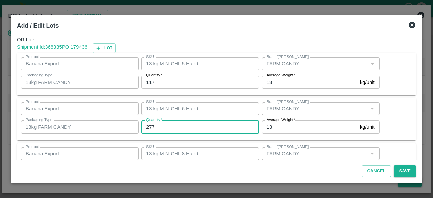
type input "277"
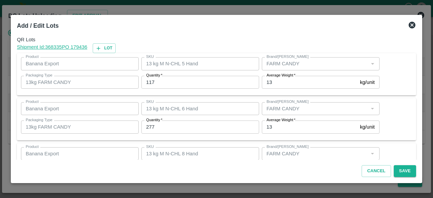
scroll to position [75, 0]
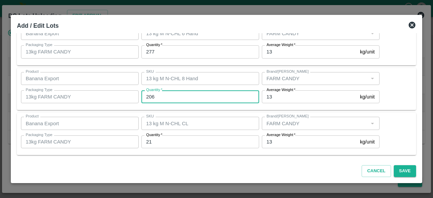
type input "206"
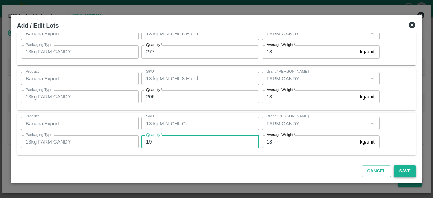
type input "19"
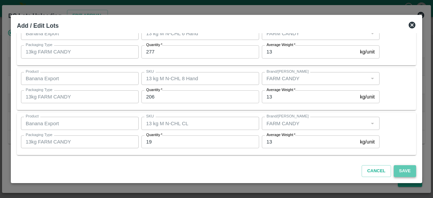
click at [404, 172] on button "Save" at bounding box center [405, 171] width 22 height 12
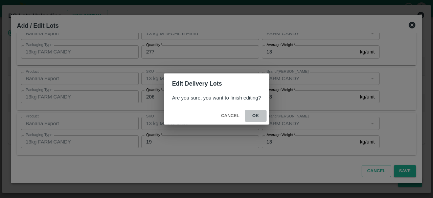
click at [256, 117] on button "ok" at bounding box center [256, 116] width 22 height 12
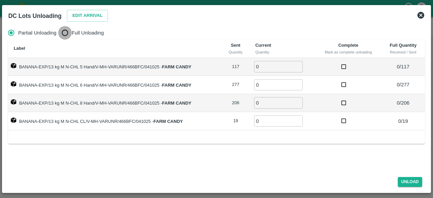
click at [68, 31] on input "Full Unloading" at bounding box center [65, 33] width 14 height 14
radio input "true"
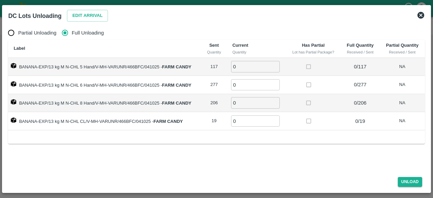
click at [253, 71] on input "0" at bounding box center [255, 66] width 49 height 11
type input "117"
type input "277"
type input "206"
type input "19"
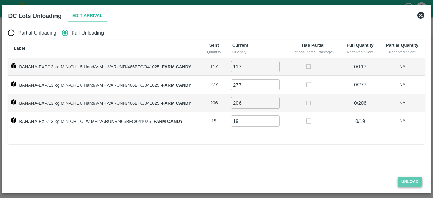
click at [407, 183] on button "Unload" at bounding box center [410, 182] width 24 height 10
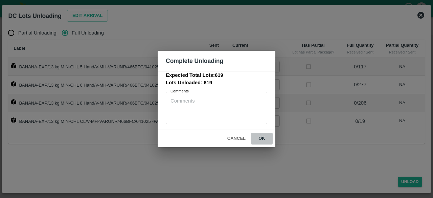
click at [262, 137] on button "ok" at bounding box center [262, 139] width 22 height 12
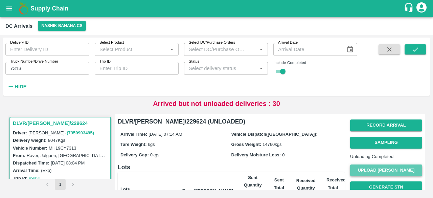
click at [383, 176] on button "Upload [PERSON_NAME]" at bounding box center [387, 171] width 72 height 12
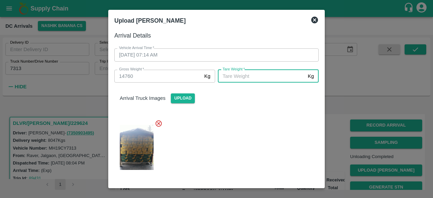
click at [249, 74] on input "[PERSON_NAME]   *" at bounding box center [261, 76] width 87 height 13
type input "6820"
click at [250, 136] on div at bounding box center [214, 145] width 210 height 63
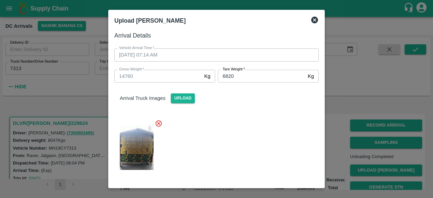
scroll to position [76, 0]
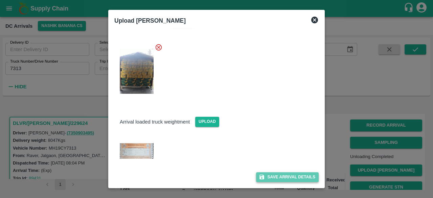
click at [282, 176] on button "Save Arrival Details" at bounding box center [287, 177] width 63 height 10
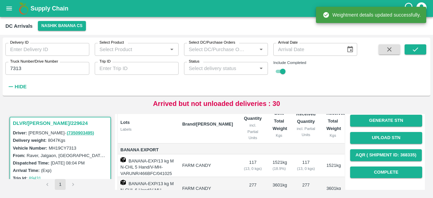
scroll to position [68, 0]
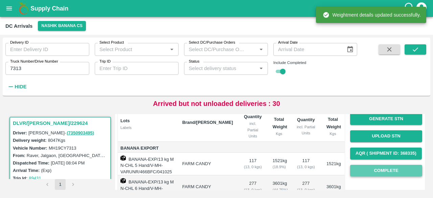
click at [381, 177] on button "Complete" at bounding box center [387, 171] width 72 height 12
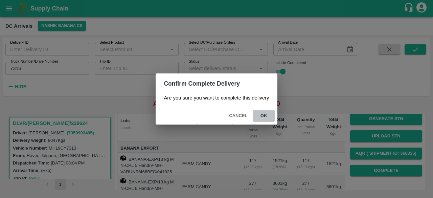
click at [261, 115] on button "ok" at bounding box center [264, 116] width 22 height 12
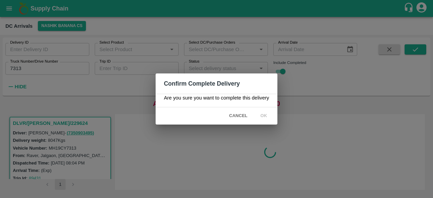
scroll to position [0, 0]
click at [235, 114] on span "Cancel" at bounding box center [239, 116] width 24 height 12
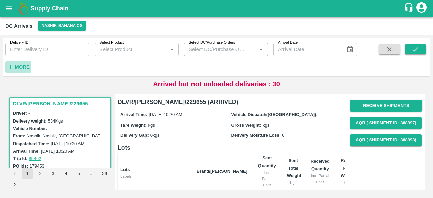
click at [24, 66] on strong "More" at bounding box center [22, 66] width 15 height 5
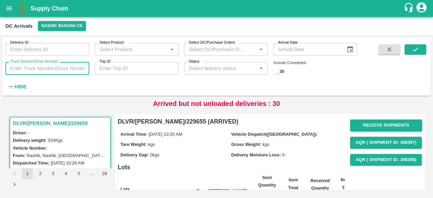
click at [35, 71] on input "Truck Number/Drive Number" at bounding box center [47, 68] width 84 height 13
type input "0873"
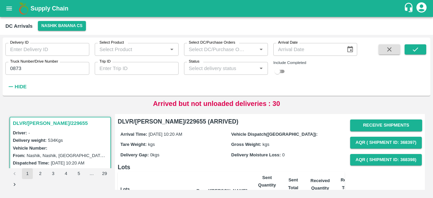
click at [282, 73] on input "checkbox" at bounding box center [278, 71] width 24 height 8
checkbox input "true"
click at [416, 50] on icon "submit" at bounding box center [415, 49] width 7 height 7
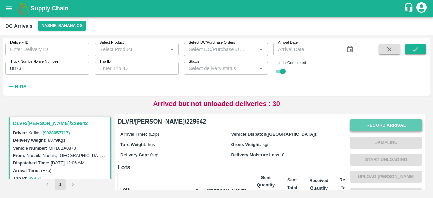
click at [380, 125] on button "Record Arrival" at bounding box center [387, 126] width 72 height 12
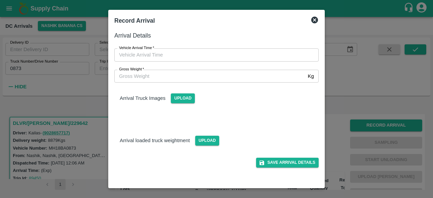
type input "DD/MM/YYYY hh:mm aa"
click at [231, 58] on input "DD/MM/YYYY hh:mm aa" at bounding box center [214, 54] width 200 height 13
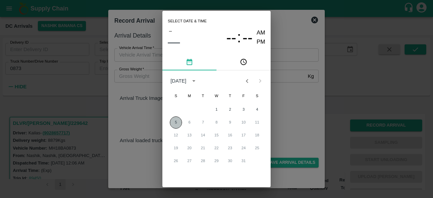
click at [176, 122] on button "5" at bounding box center [176, 122] width 12 height 12
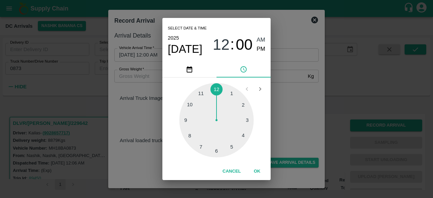
click at [189, 138] on div at bounding box center [216, 120] width 75 height 75
click at [244, 101] on div at bounding box center [216, 120] width 75 height 75
type input "05/10/2025 08:09 AM"
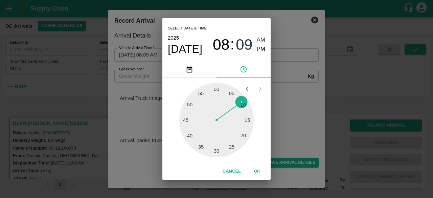
click at [285, 101] on div "Select date & time 2025 Oct 5 08 : 09 AM PM 05 10 15 20 25 30 35 40 45 50 55 00…" at bounding box center [216, 99] width 433 height 198
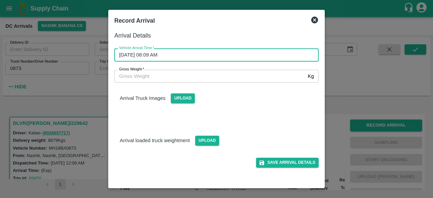
click at [137, 80] on input "Gross Weight   *" at bounding box center [209, 76] width 191 height 13
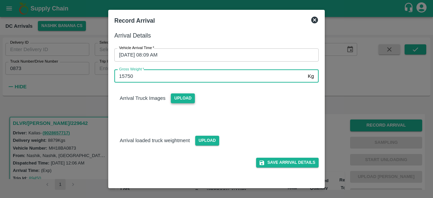
type input "15750"
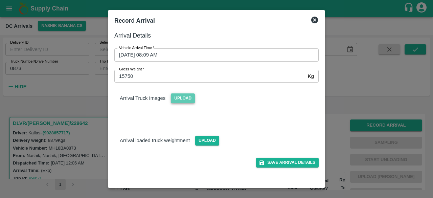
click at [180, 95] on span "Upload" at bounding box center [183, 98] width 24 height 10
click at [0, 0] on input "Upload" at bounding box center [0, 0] width 0 height 0
click at [200, 142] on span "Upload" at bounding box center [207, 141] width 24 height 10
click at [0, 0] on input "Upload" at bounding box center [0, 0] width 0 height 0
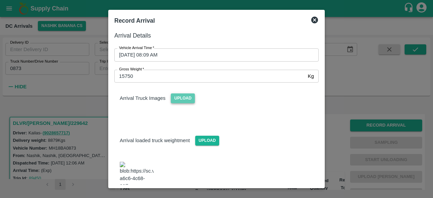
click at [178, 96] on span "Upload" at bounding box center [183, 98] width 24 height 10
click at [0, 0] on input "Upload" at bounding box center [0, 0] width 0 height 0
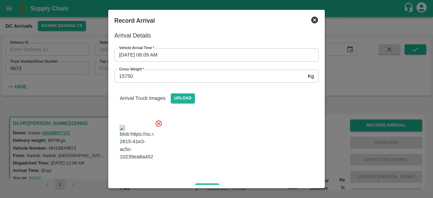
scroll to position [86, 0]
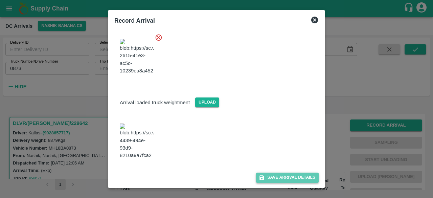
click at [284, 179] on button "Save Arrival Details" at bounding box center [287, 178] width 63 height 10
click at [277, 178] on button "Save Arrival Details" at bounding box center [287, 178] width 63 height 10
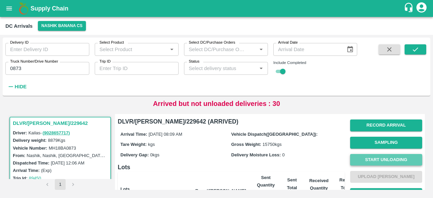
click at [385, 159] on button "Start Unloading" at bounding box center [387, 160] width 72 height 12
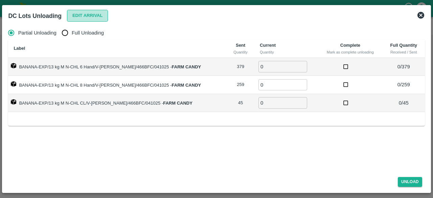
click at [85, 15] on button "Edit Arrival" at bounding box center [87, 16] width 41 height 12
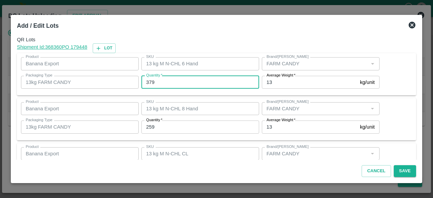
click at [152, 82] on input "379" at bounding box center [201, 82] width 118 height 13
type input "371"
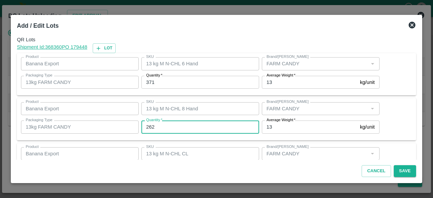
type input "262"
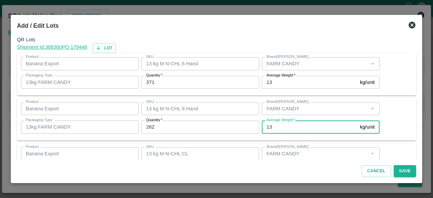
scroll to position [30, 0]
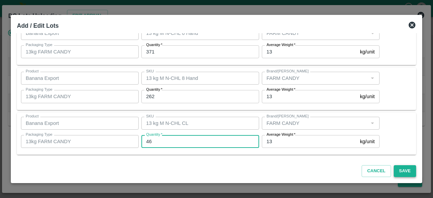
type input "46"
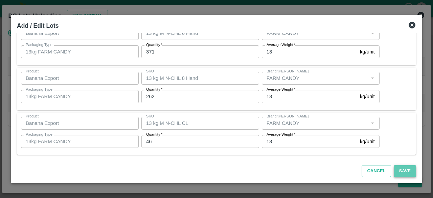
click at [402, 175] on button "Save" at bounding box center [405, 171] width 22 height 12
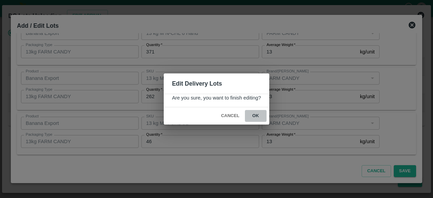
click at [254, 113] on button "ok" at bounding box center [256, 116] width 22 height 12
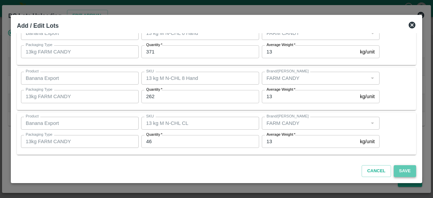
click at [402, 172] on button "Save" at bounding box center [405, 171] width 22 height 12
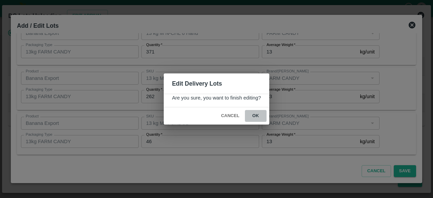
click at [256, 115] on button "ok" at bounding box center [256, 116] width 22 height 12
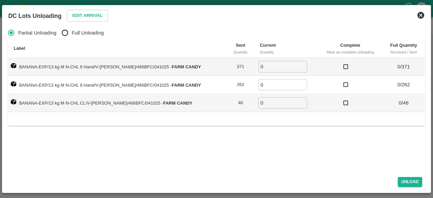
click at [62, 31] on input "Full Unloading" at bounding box center [65, 33] width 14 height 14
radio input "true"
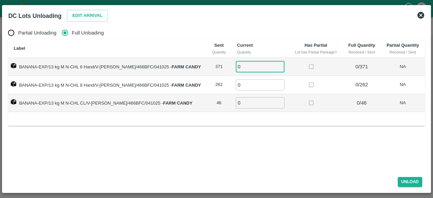
click at [242, 66] on input "0" at bounding box center [260, 66] width 49 height 11
type input "371"
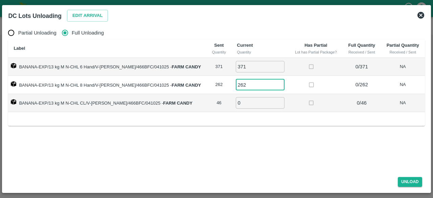
type input "262"
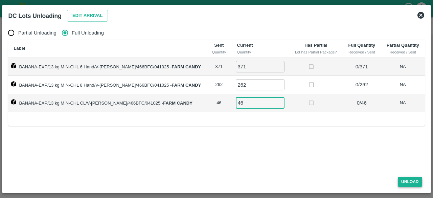
type input "46"
click at [409, 181] on button "Unload" at bounding box center [410, 182] width 24 height 10
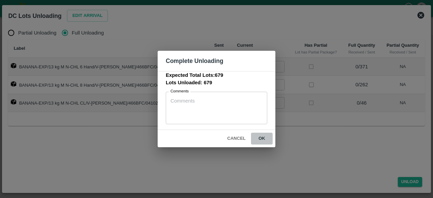
click at [260, 136] on button "ok" at bounding box center [262, 139] width 22 height 12
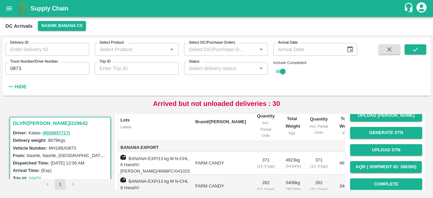
scroll to position [52, 0]
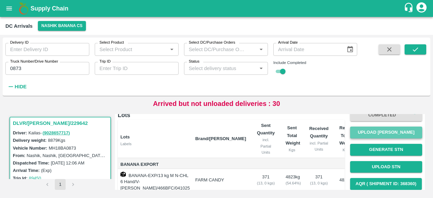
click at [380, 131] on button "Upload [PERSON_NAME]" at bounding box center [387, 133] width 72 height 12
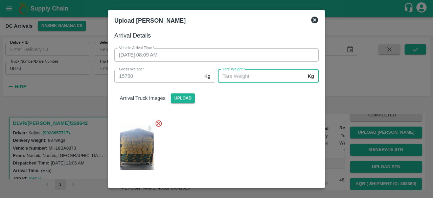
click at [234, 78] on input "[PERSON_NAME]   *" at bounding box center [261, 76] width 87 height 13
type input "6215"
click at [264, 148] on div at bounding box center [214, 145] width 210 height 63
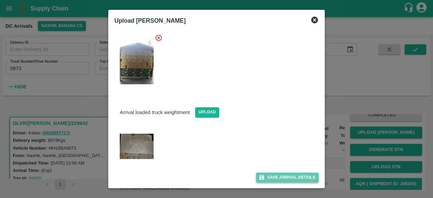
click at [281, 178] on button "Save Arrival Details" at bounding box center [287, 178] width 63 height 10
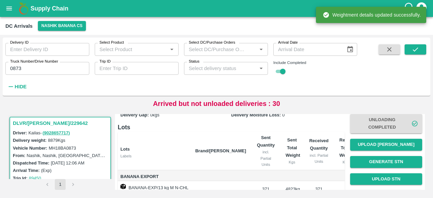
scroll to position [41, 0]
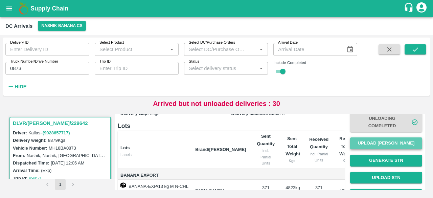
click at [383, 140] on button "Upload [PERSON_NAME]" at bounding box center [387, 143] width 72 height 12
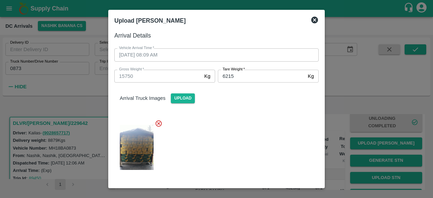
click at [312, 22] on icon at bounding box center [315, 20] width 8 height 8
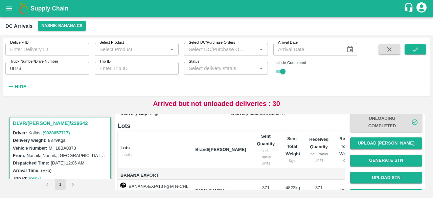
scroll to position [125, 0]
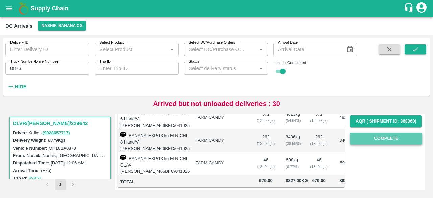
click at [384, 133] on button "Complete" at bounding box center [387, 139] width 72 height 12
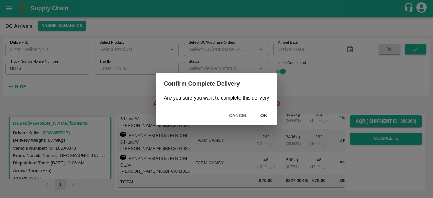
click at [265, 114] on button "ok" at bounding box center [264, 116] width 22 height 12
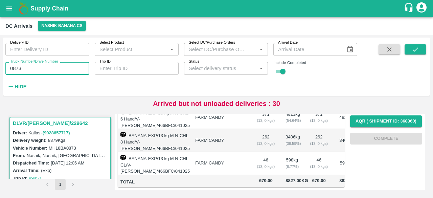
click at [17, 69] on input "0873" at bounding box center [47, 68] width 84 height 13
type input "6260"
click at [413, 52] on icon "submit" at bounding box center [415, 49] width 7 height 7
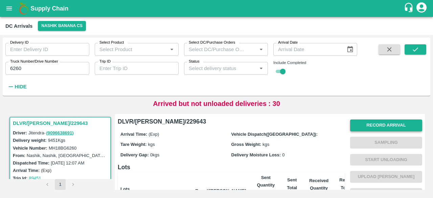
click at [381, 125] on button "Record Arrival" at bounding box center [387, 126] width 72 height 12
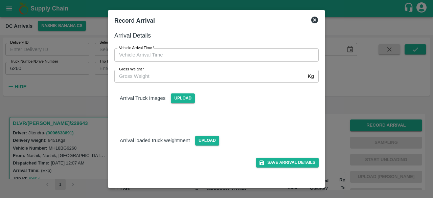
type input "DD/MM/YYYY hh:mm aa"
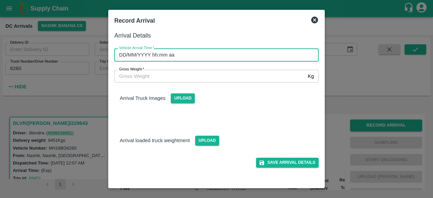
click at [230, 55] on input "DD/MM/YYYY hh:mm aa" at bounding box center [214, 54] width 200 height 13
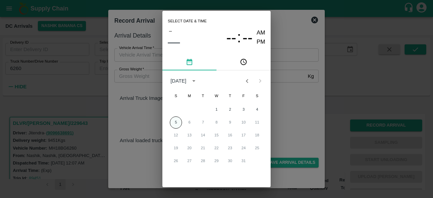
click at [171, 119] on button "5" at bounding box center [176, 122] width 12 height 12
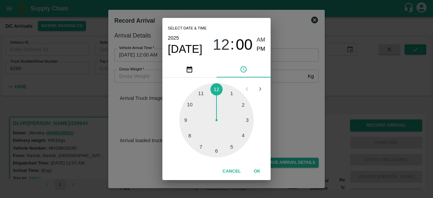
click at [200, 93] on div at bounding box center [216, 120] width 75 height 75
click at [216, 152] on div at bounding box center [216, 120] width 75 height 75
type input "05/10/2025 11:30 AM"
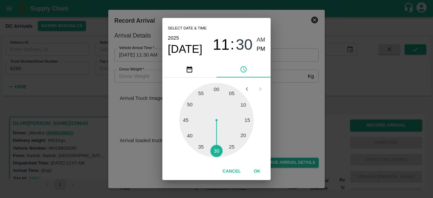
click at [299, 101] on div "Select date & time 2025 Oct 5 11 : 30 AM PM 05 10 15 20 25 30 35 40 45 50 55 00…" at bounding box center [216, 99] width 433 height 198
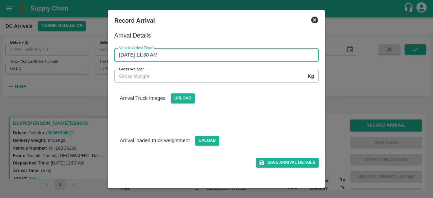
click at [144, 74] on input "Gross Weight   *" at bounding box center [209, 76] width 191 height 13
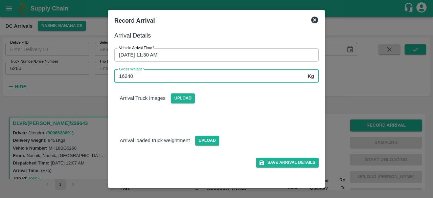
type input "16240"
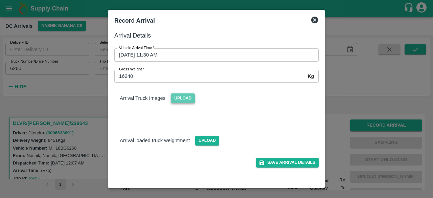
click at [186, 99] on span "Upload" at bounding box center [183, 98] width 24 height 10
click at [0, 0] on input "Upload" at bounding box center [0, 0] width 0 height 0
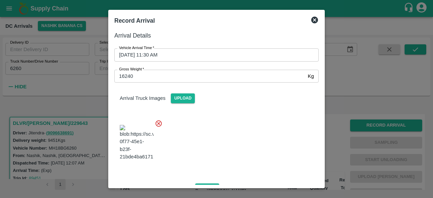
scroll to position [43, 0]
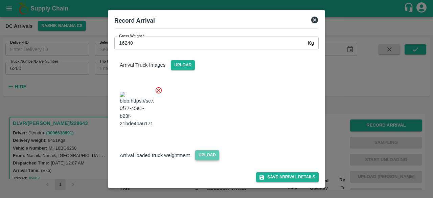
click at [209, 159] on span "Upload" at bounding box center [207, 155] width 24 height 10
click at [0, 0] on input "Upload" at bounding box center [0, 0] width 0 height 0
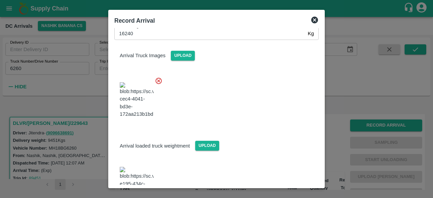
scroll to position [80, 0]
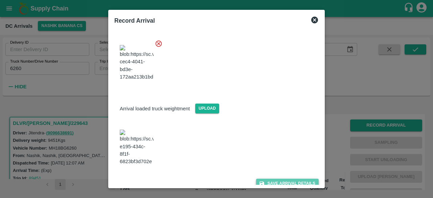
click at [282, 179] on button "Save Arrival Details" at bounding box center [287, 184] width 63 height 10
click at [281, 180] on button "Save Arrival Details" at bounding box center [287, 184] width 63 height 10
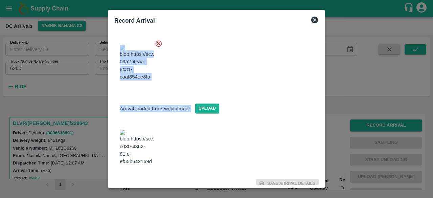
drag, startPoint x: 281, startPoint y: 180, endPoint x: 218, endPoint y: 49, distance: 145.7
click at [218, 49] on div "Arrival Details Vehicle Arrival Time   * 05/10/2025 11:30 AM Vehicle Arrival Ti…" at bounding box center [217, 106] width 210 height 157
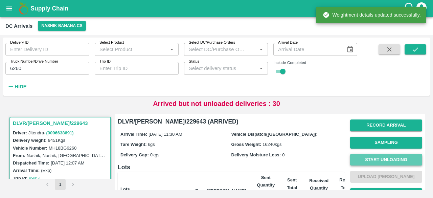
click at [373, 157] on button "Start Unloading" at bounding box center [387, 160] width 72 height 12
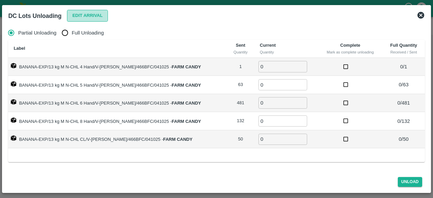
click at [89, 13] on button "Edit Arrival" at bounding box center [87, 16] width 41 height 12
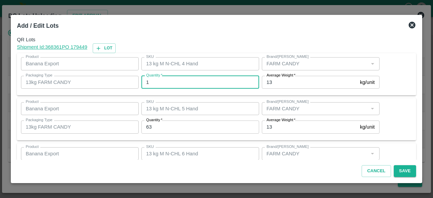
click at [167, 79] on input "1" at bounding box center [201, 82] width 118 height 13
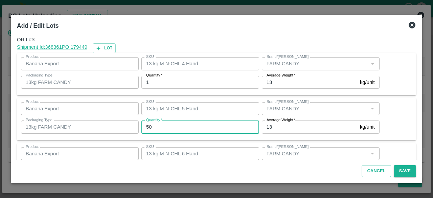
type input "50"
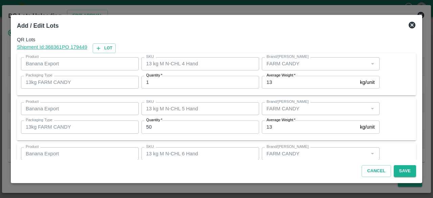
scroll to position [75, 0]
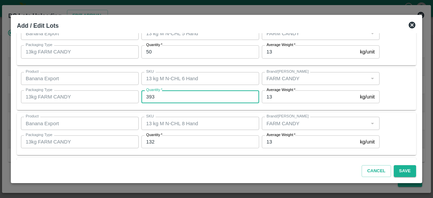
type input "393"
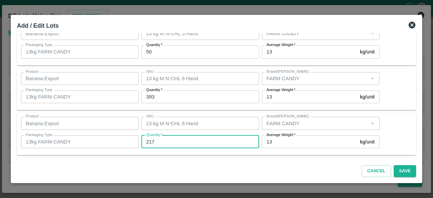
type input "217"
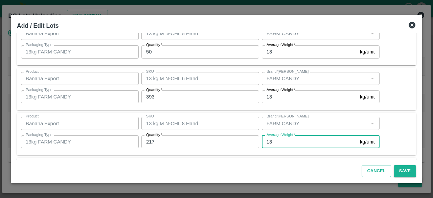
scroll to position [120, 0]
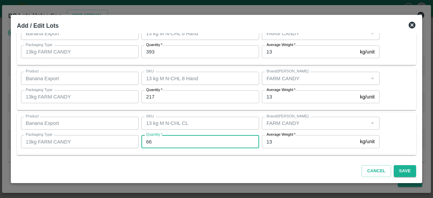
type input "66"
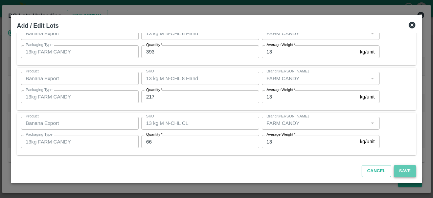
click at [408, 167] on button "Save" at bounding box center [405, 171] width 22 height 12
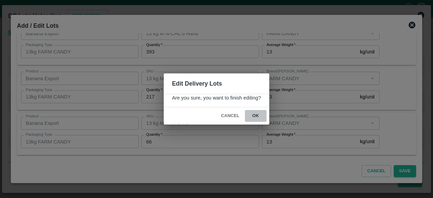
click at [256, 114] on button "ok" at bounding box center [256, 116] width 22 height 12
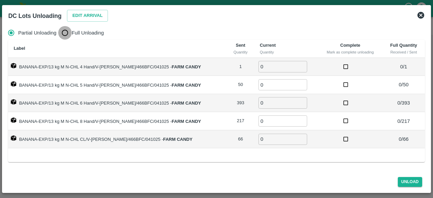
click at [69, 32] on input "Full Unloading" at bounding box center [65, 33] width 14 height 14
radio input "true"
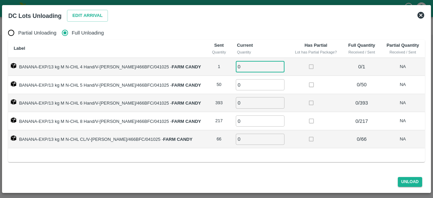
click at [243, 66] on input "0" at bounding box center [260, 66] width 49 height 11
type input "1"
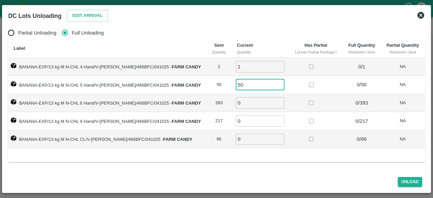
type input "50"
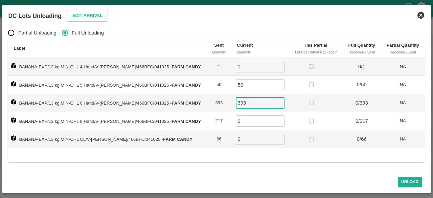
type input "393"
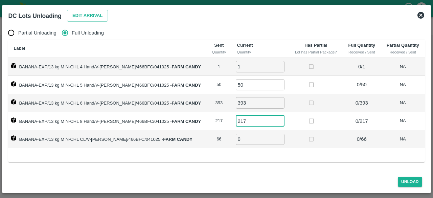
type input "217"
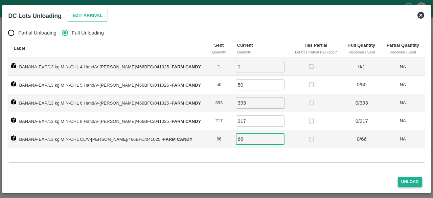
type input "66"
click at [407, 182] on button "Unload" at bounding box center [410, 182] width 24 height 10
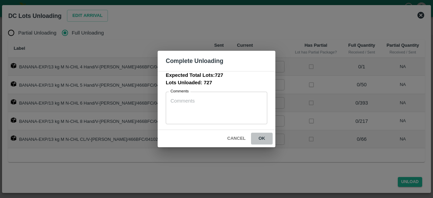
click at [261, 139] on button "ok" at bounding box center [262, 139] width 22 height 12
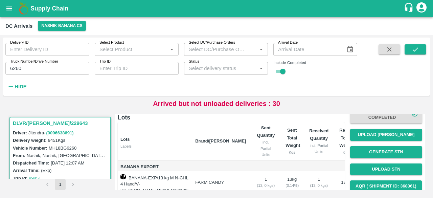
scroll to position [49, 0]
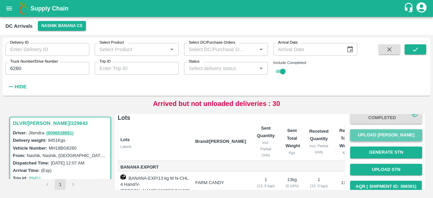
click at [385, 137] on button "Upload [PERSON_NAME]" at bounding box center [387, 135] width 72 height 12
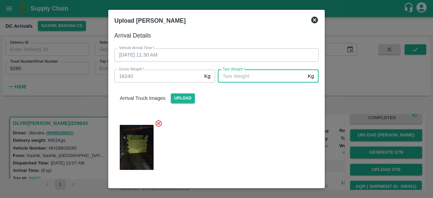
click at [266, 76] on input "[PERSON_NAME]   *" at bounding box center [261, 76] width 87 height 13
type input "6205"
click at [262, 141] on div at bounding box center [214, 145] width 210 height 63
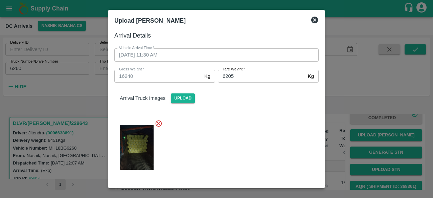
scroll to position [80, 0]
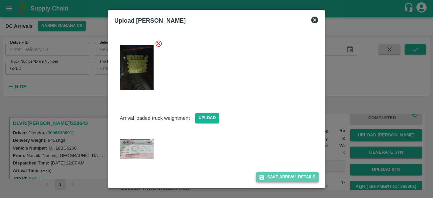
click at [282, 178] on button "Save Arrival Details" at bounding box center [287, 177] width 63 height 10
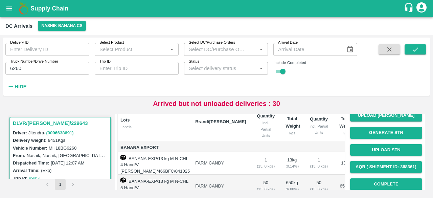
scroll to position [85, 0]
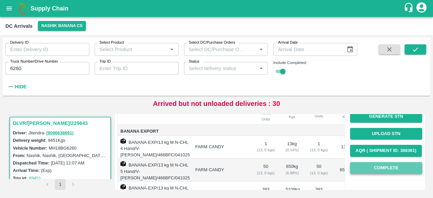
click at [382, 168] on button "Complete" at bounding box center [387, 168] width 72 height 12
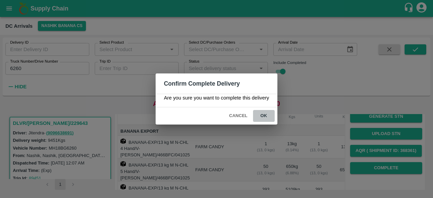
click at [264, 116] on button "ok" at bounding box center [264, 116] width 22 height 12
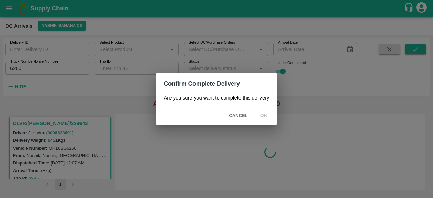
scroll to position [0, 0]
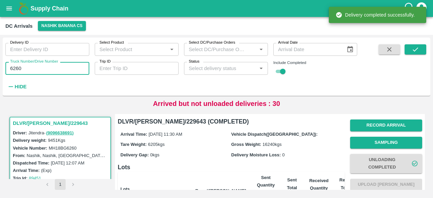
click at [17, 70] on input "6260" at bounding box center [47, 68] width 84 height 13
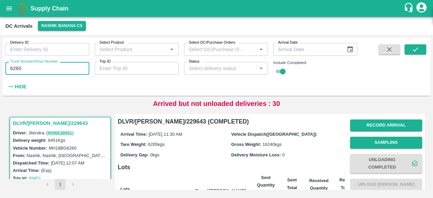
click at [17, 70] on input "6260" at bounding box center [47, 68] width 84 height 13
type input "5631"
click at [417, 47] on icon "submit" at bounding box center [415, 49] width 7 height 7
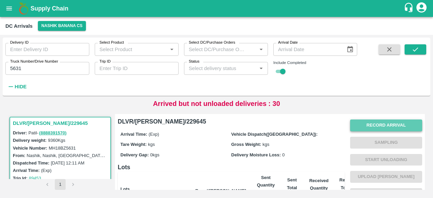
click at [373, 126] on button "Record Arrival" at bounding box center [387, 126] width 72 height 12
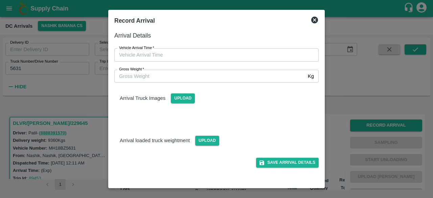
type input "DD/MM/YYYY hh:mm aa"
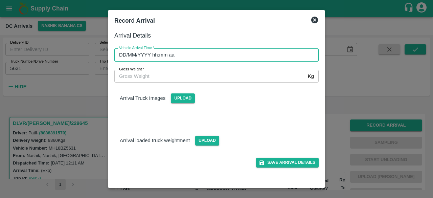
click at [268, 54] on input "DD/MM/YYYY hh:mm aa" at bounding box center [214, 54] width 200 height 13
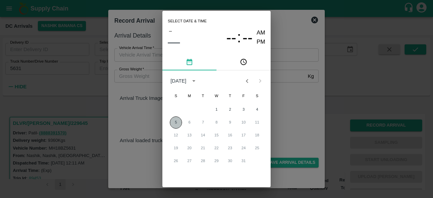
click at [176, 123] on button "5" at bounding box center [176, 122] width 12 height 12
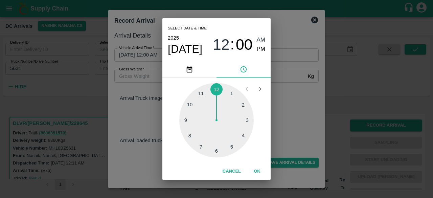
click at [187, 103] on div at bounding box center [216, 120] width 75 height 75
type input "05/10/2025 10:00 AM"
click at [302, 95] on div "Select date & time 2025 Oct 5 10 : 00 AM PM 05 10 15 20 25 30 35 40 45 50 55 00…" at bounding box center [216, 99] width 433 height 198
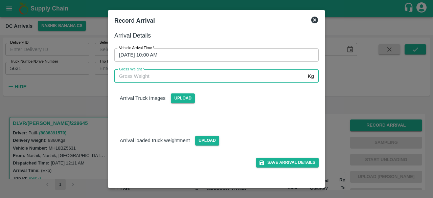
click at [126, 72] on input "Gross Weight   *" at bounding box center [209, 76] width 191 height 13
type input "16175"
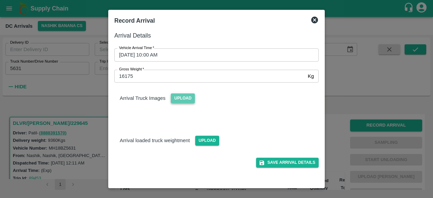
click at [184, 98] on span "Upload" at bounding box center [183, 98] width 24 height 10
click at [0, 0] on input "Upload" at bounding box center [0, 0] width 0 height 0
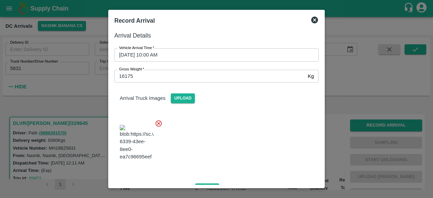
scroll to position [43, 0]
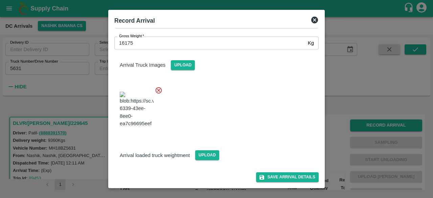
click at [209, 160] on div "Save Arrival Details" at bounding box center [214, 171] width 210 height 22
click at [202, 155] on span "Upload" at bounding box center [207, 155] width 24 height 10
click at [0, 0] on input "Upload" at bounding box center [0, 0] width 0 height 0
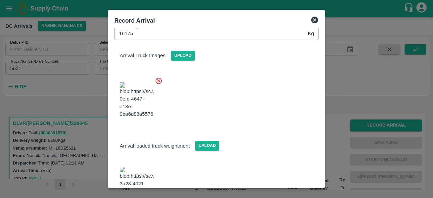
scroll to position [80, 0]
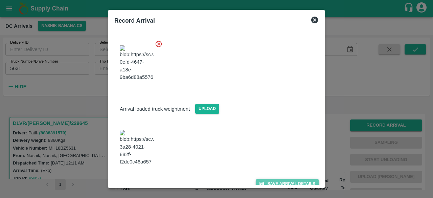
click at [284, 179] on button "Save Arrival Details" at bounding box center [287, 184] width 63 height 10
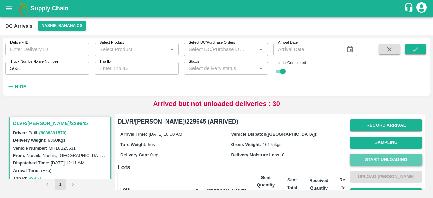
click at [386, 161] on button "Start Unloading" at bounding box center [387, 160] width 72 height 12
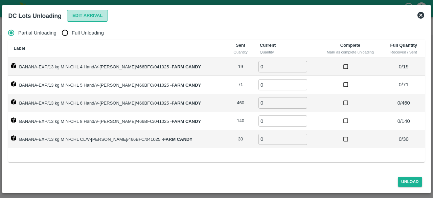
click at [79, 13] on button "Edit Arrival" at bounding box center [87, 16] width 41 height 12
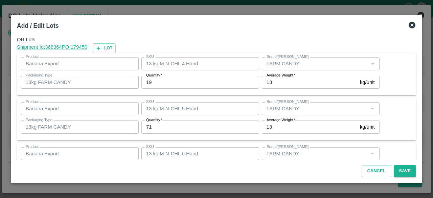
click at [149, 83] on input "19" at bounding box center [201, 82] width 118 height 13
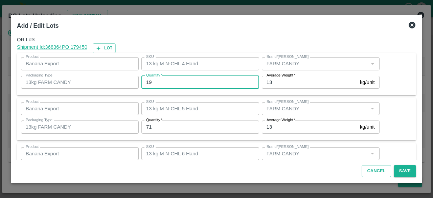
click at [149, 83] on input "19" at bounding box center [201, 82] width 118 height 13
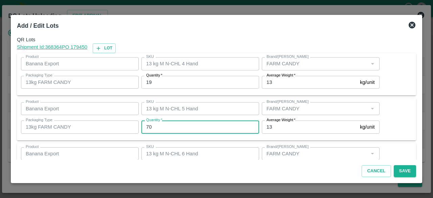
type input "70"
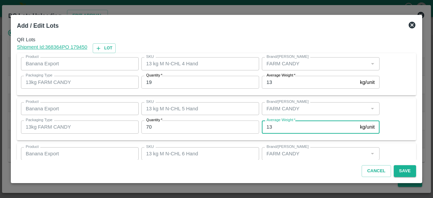
scroll to position [75, 0]
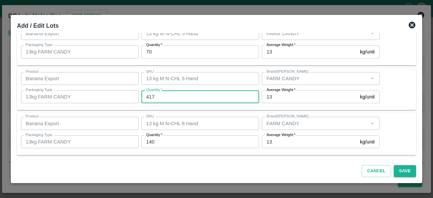
type input "417"
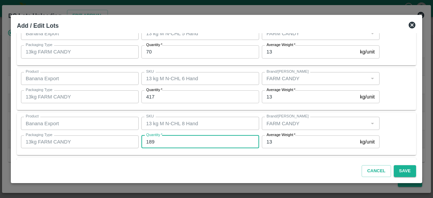
type input "189"
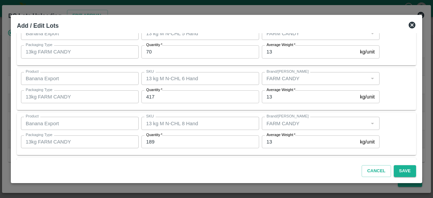
scroll to position [120, 0]
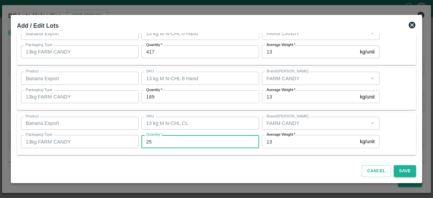
type input "25"
click at [406, 170] on button "Save" at bounding box center [405, 171] width 22 height 12
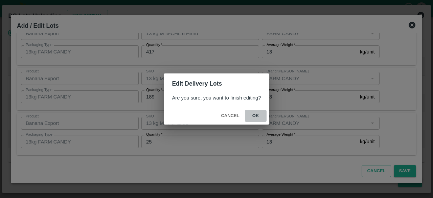
click at [255, 114] on button "ok" at bounding box center [256, 116] width 22 height 12
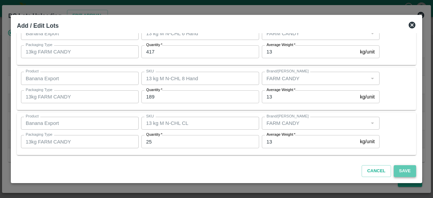
click at [402, 171] on button "Save" at bounding box center [405, 171] width 22 height 12
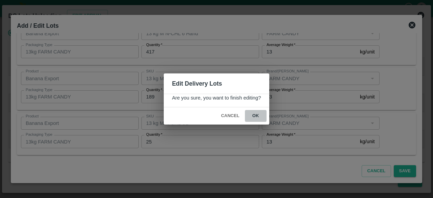
click at [258, 115] on button "ok" at bounding box center [256, 116] width 22 height 12
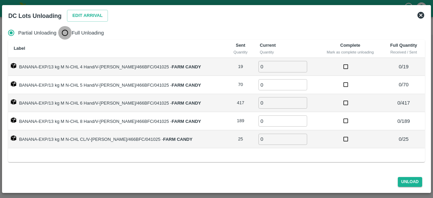
click at [66, 34] on input "Full Unloading" at bounding box center [65, 33] width 14 height 14
radio input "true"
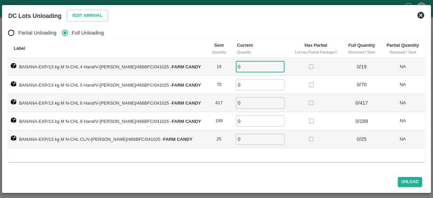
click at [246, 66] on input "0" at bounding box center [260, 66] width 49 height 11
type input "19"
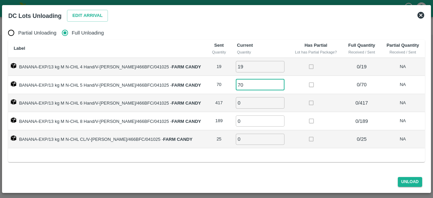
type input "70"
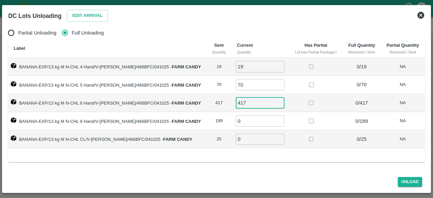
type input "417"
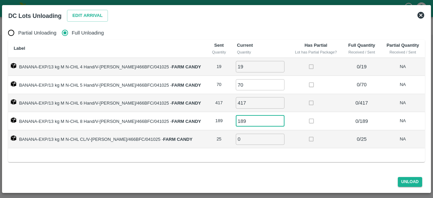
type input "189"
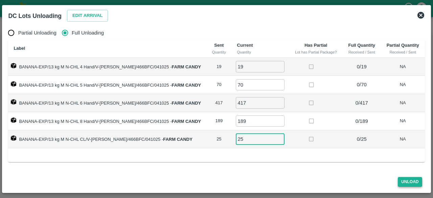
type input "25"
click at [408, 182] on button "Unload" at bounding box center [410, 182] width 24 height 10
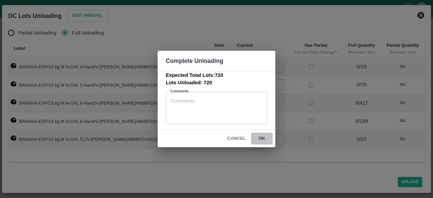
click at [263, 136] on button "ok" at bounding box center [262, 139] width 22 height 12
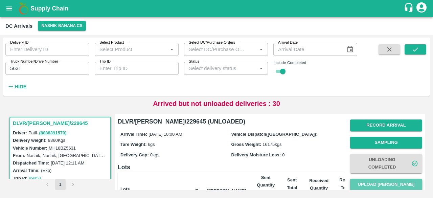
click at [382, 182] on button "Upload [PERSON_NAME]" at bounding box center [387, 185] width 72 height 12
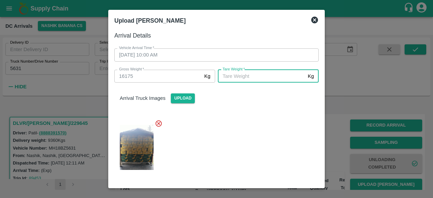
click at [255, 76] on input "[PERSON_NAME]   *" at bounding box center [261, 76] width 87 height 13
type input "6015"
click at [255, 150] on div at bounding box center [214, 145] width 210 height 63
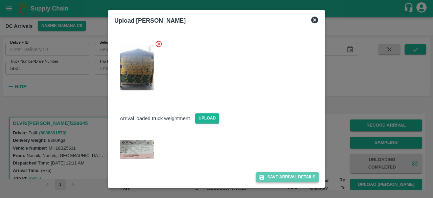
click at [288, 176] on button "Save Arrival Details" at bounding box center [287, 177] width 63 height 10
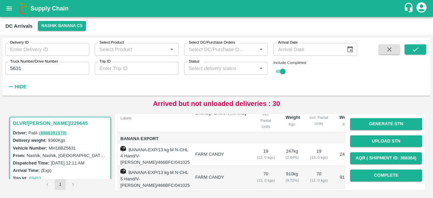
scroll to position [77, 0]
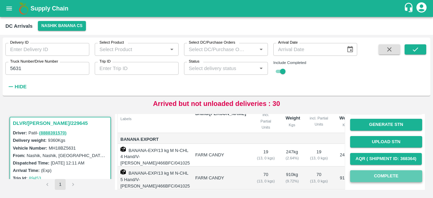
click at [380, 176] on button "Complete" at bounding box center [387, 176] width 72 height 12
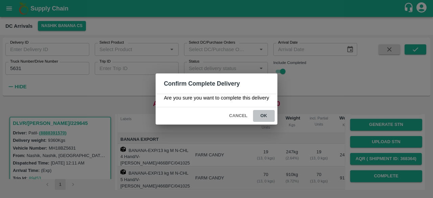
click at [264, 115] on button "ok" at bounding box center [264, 116] width 22 height 12
